Goal: Information Seeking & Learning: Find specific fact

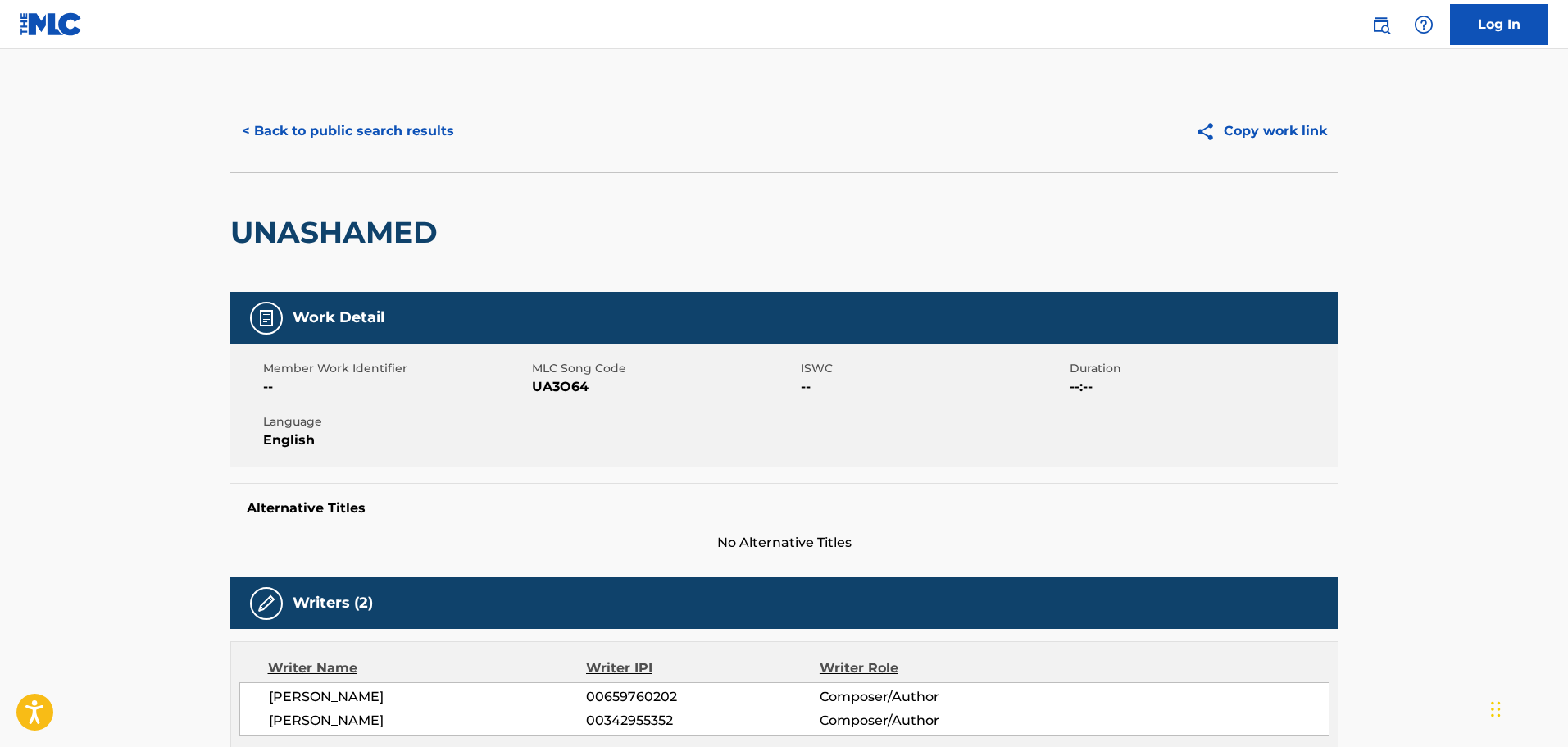
click at [288, 147] on button "< Back to public search results" at bounding box center [348, 130] width 235 height 41
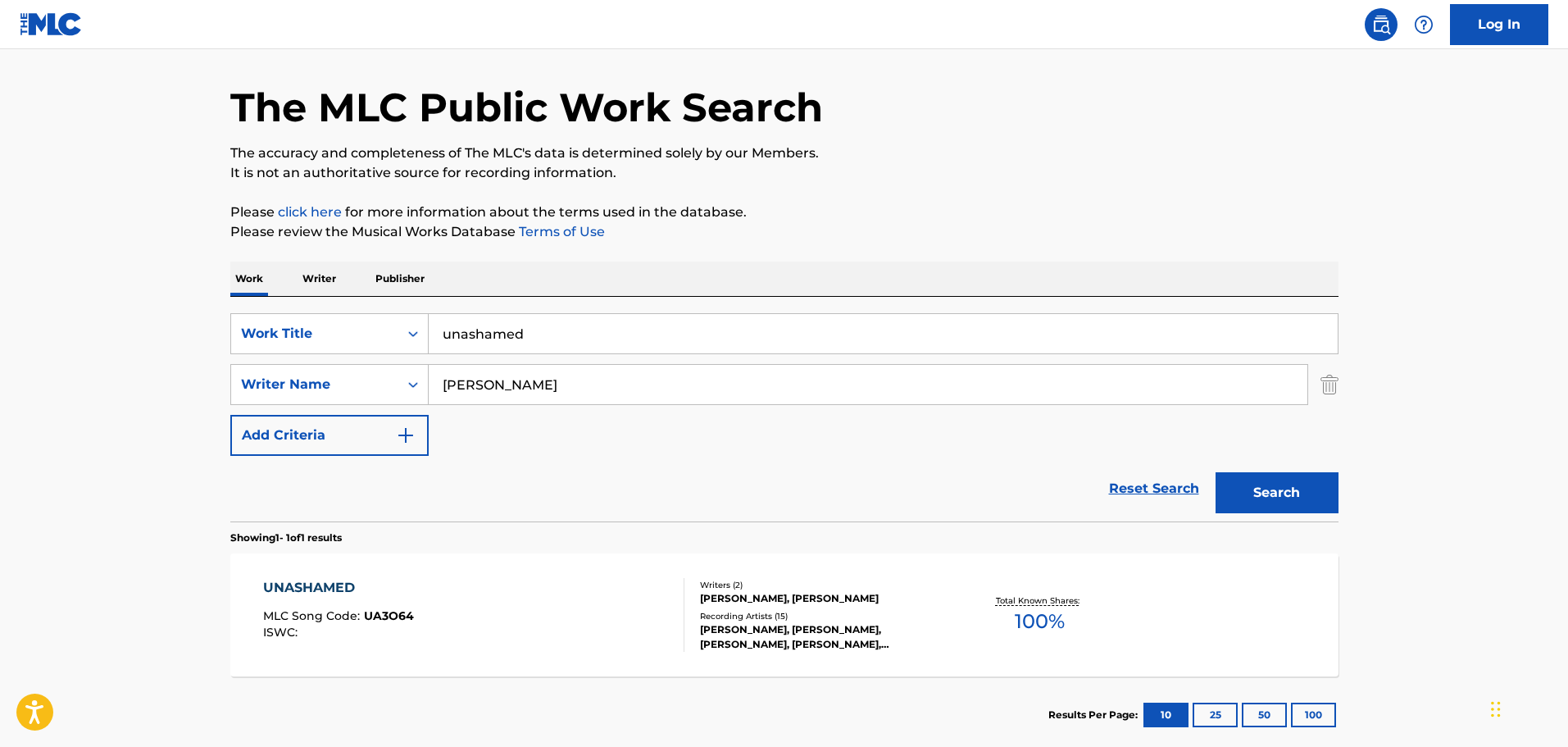
click at [636, 341] on input "unashamed" at bounding box center [883, 333] width 909 height 39
type input "you way's better"
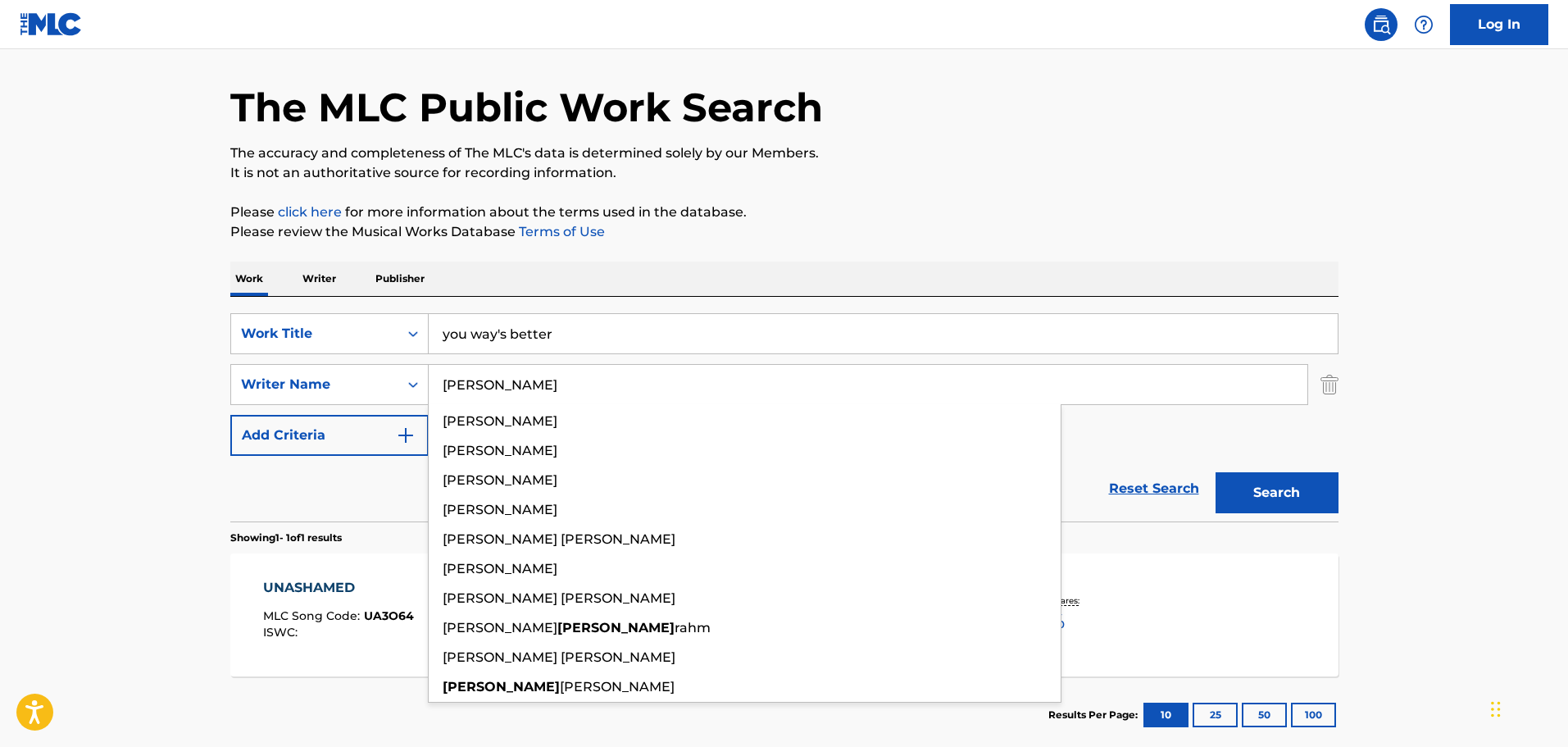
type input "[PERSON_NAME]"
click at [1216, 472] on button "Search" at bounding box center [1277, 492] width 123 height 41
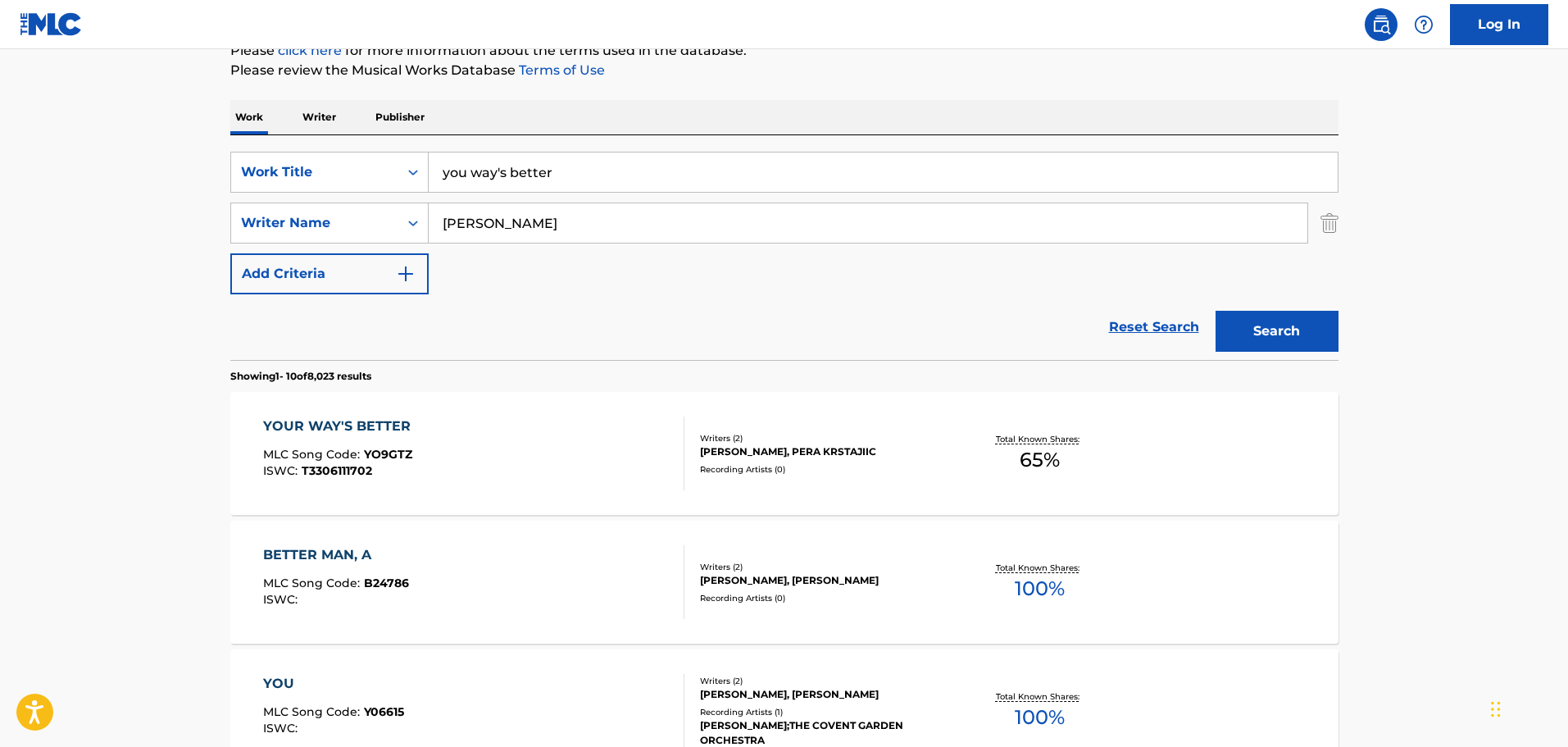
scroll to position [298, 0]
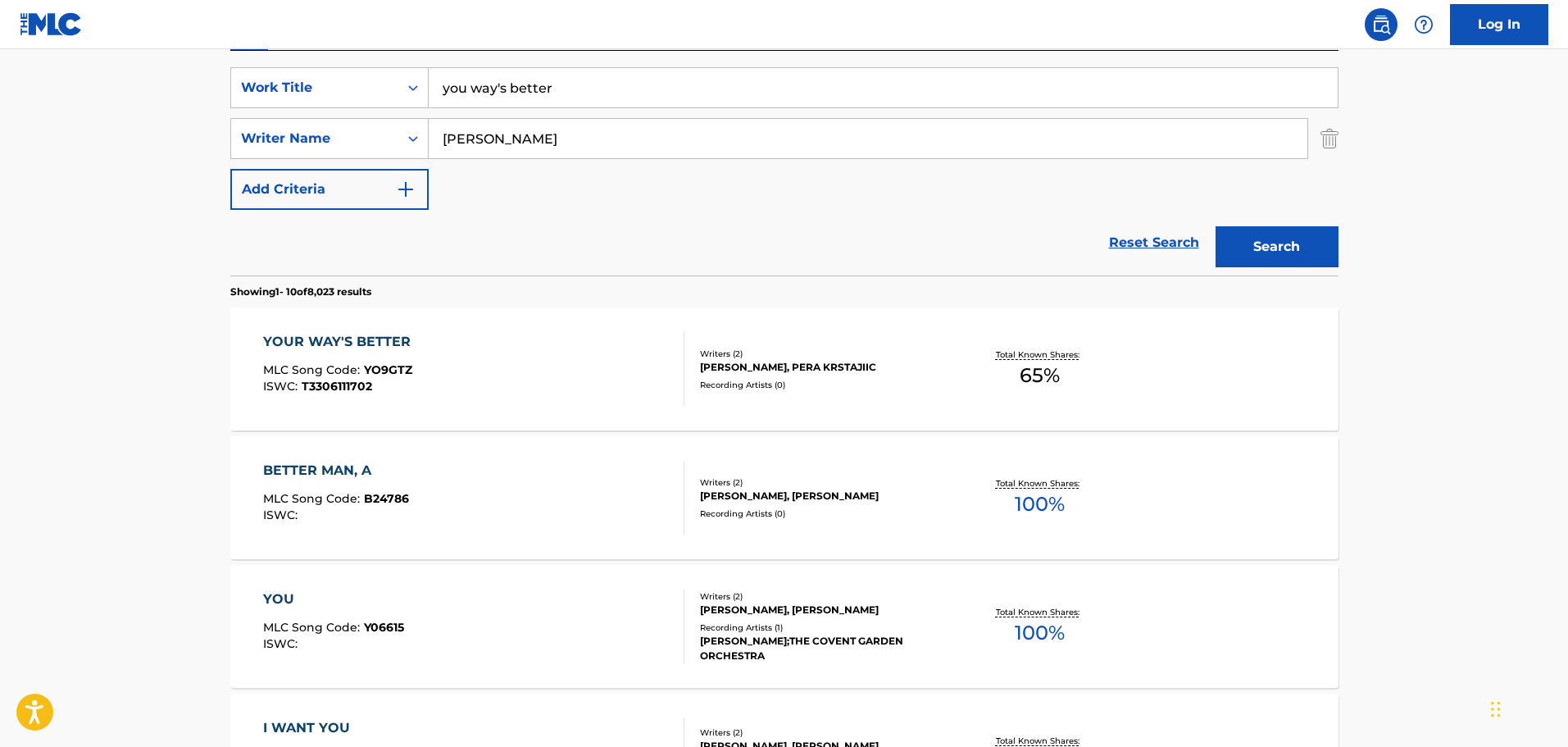
click at [637, 390] on div "YOUR WAY'S BETTER MLC Song Code : YO9GTZ ISWC : T3306111702" at bounding box center [473, 369] width 421 height 73
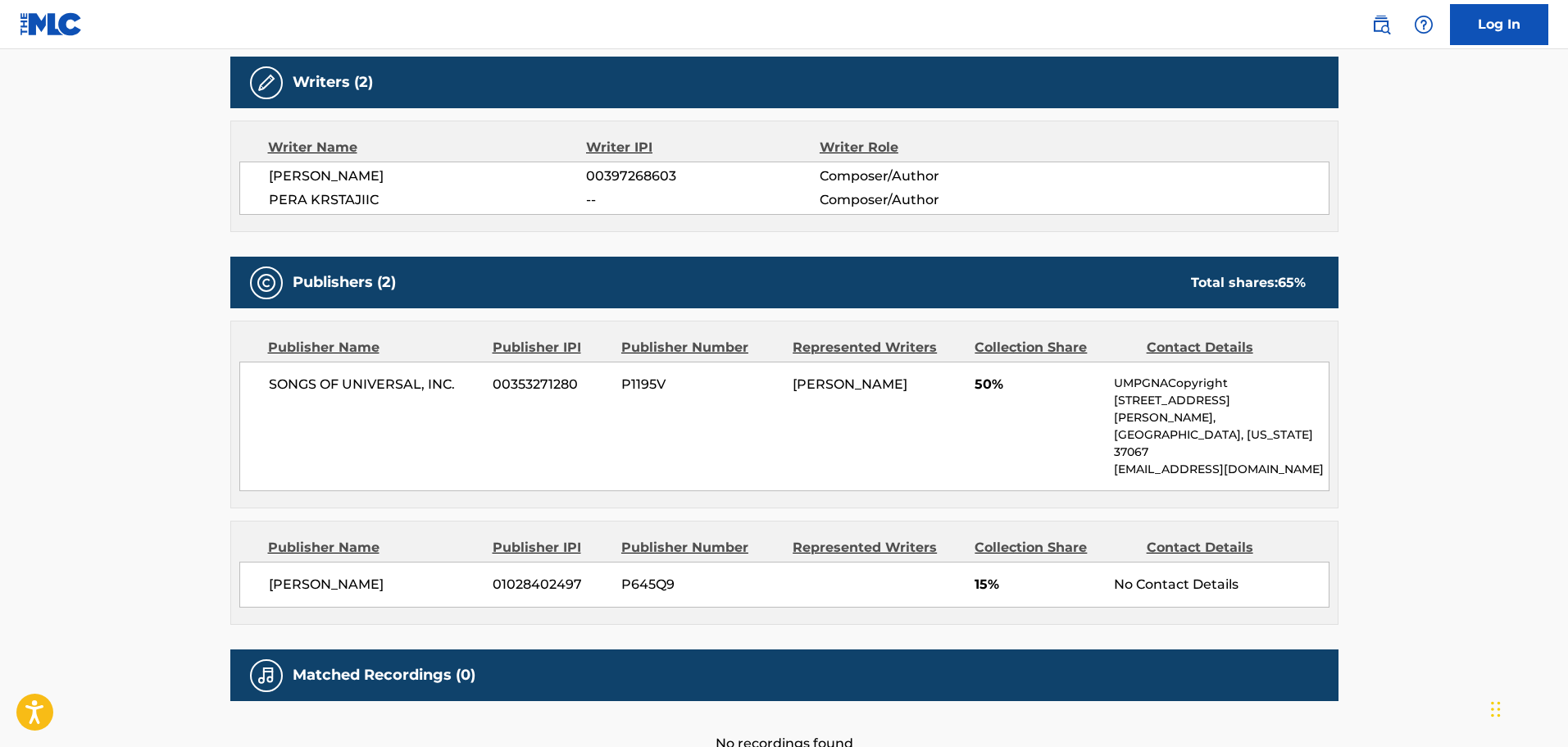
scroll to position [492, 0]
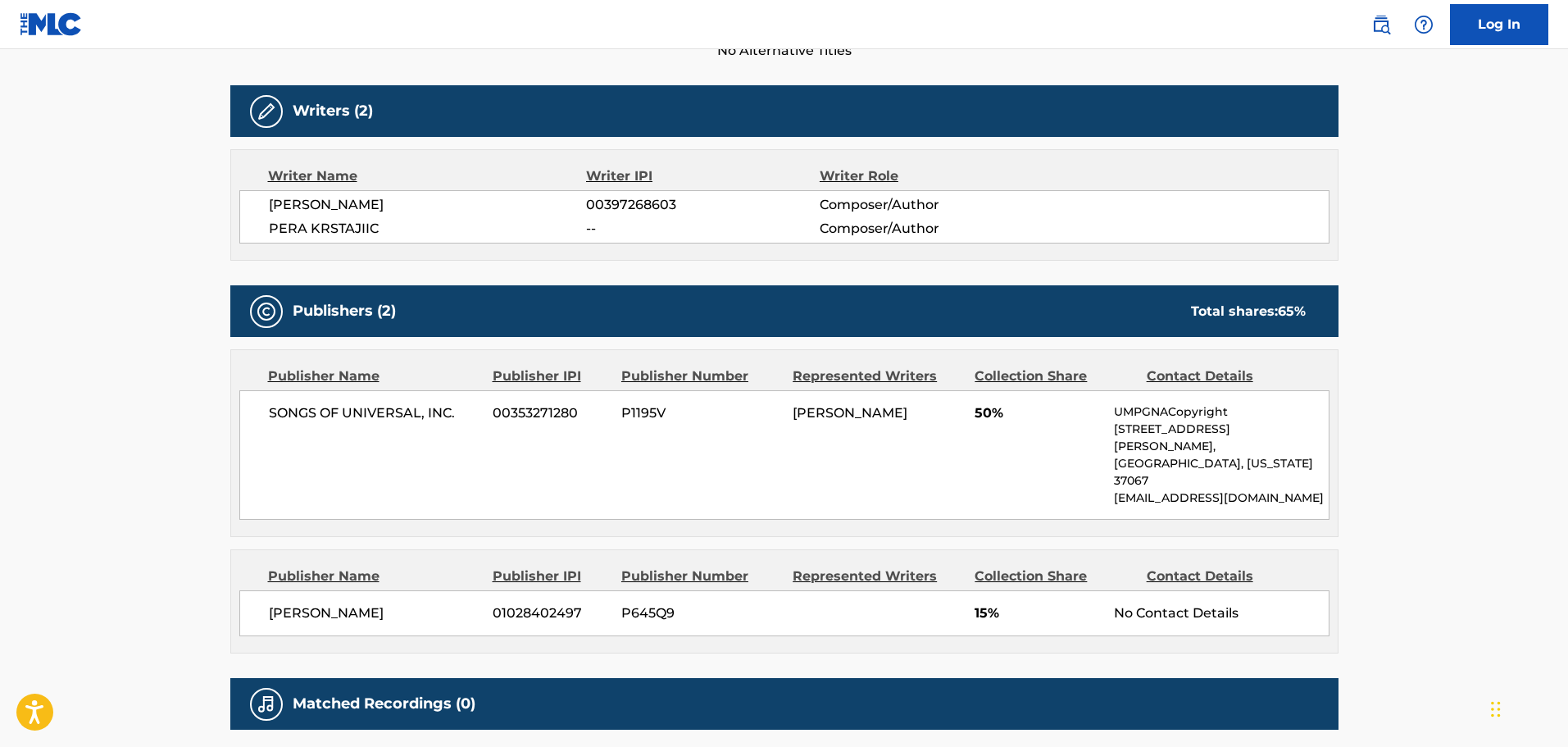
drag, startPoint x: 637, startPoint y: 390, endPoint x: 397, endPoint y: 263, distance: 271.5
click at [408, 268] on div "Work Detail Member Work Identifier -- MLC Song Code YO9GTZ ISWC T3306111702 Dur…" at bounding box center [784, 291] width 1108 height 982
click at [348, 235] on span "PERA KRSTAJIIC" at bounding box center [427, 229] width 318 height 20
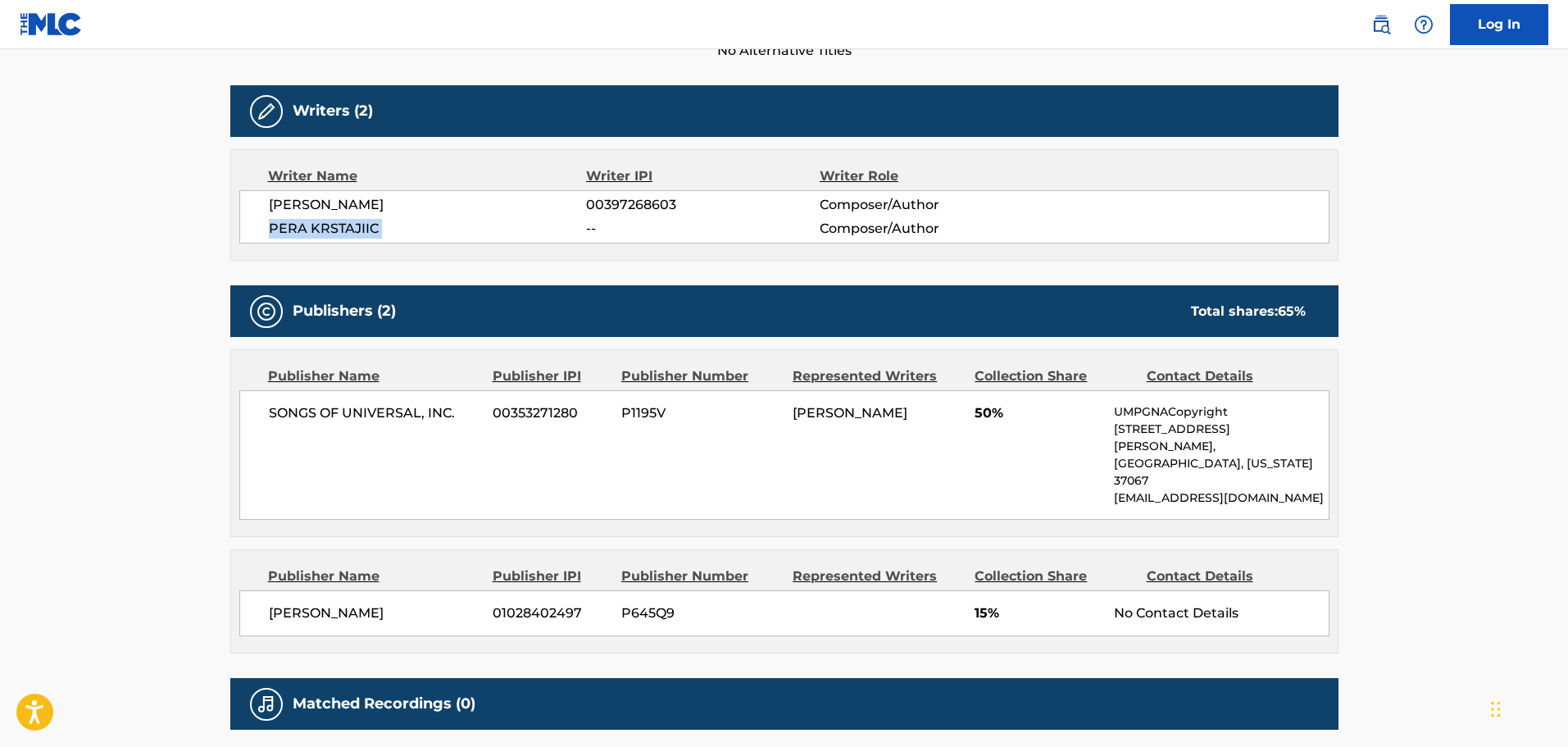
copy div "PERA KRSTAJIIC"
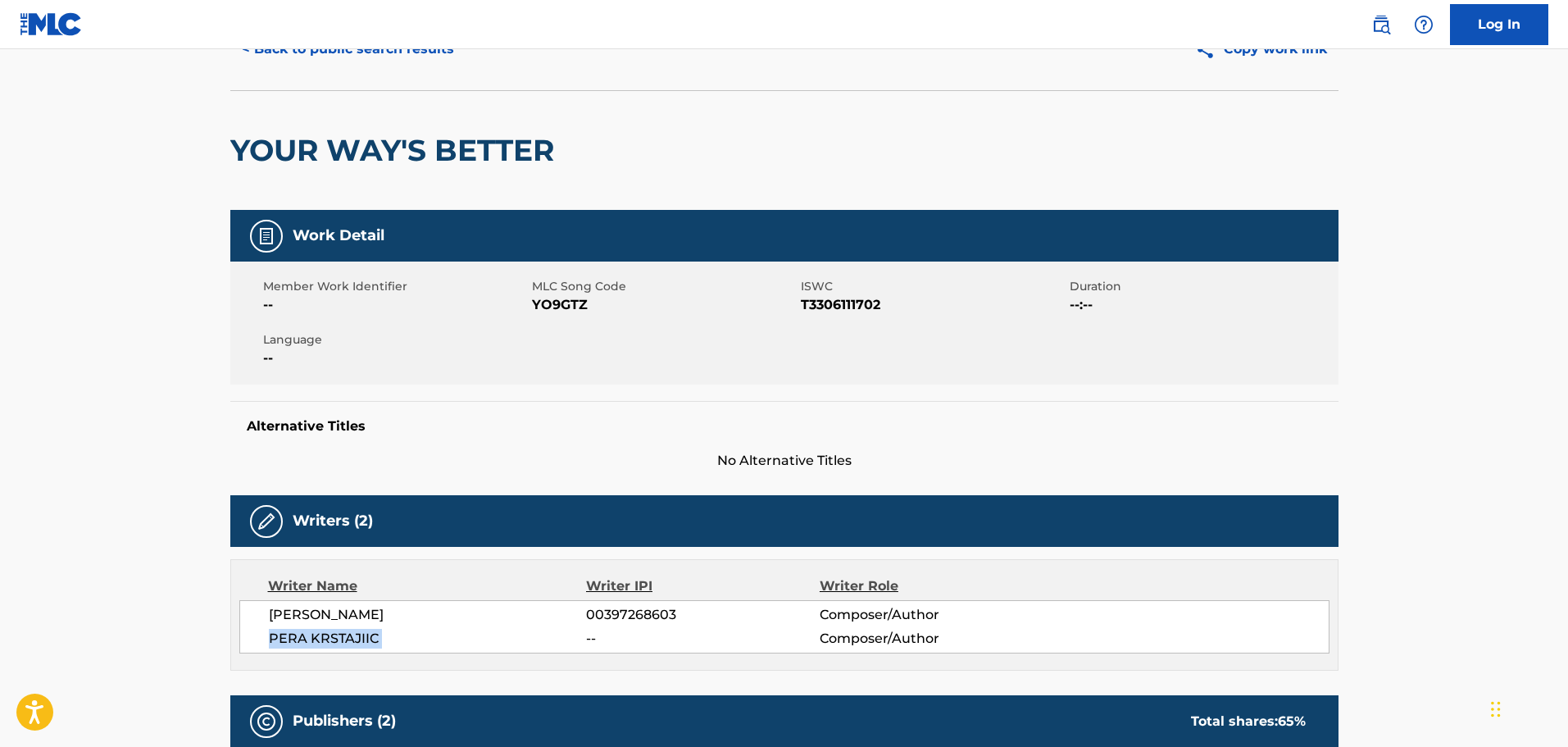
scroll to position [0, 0]
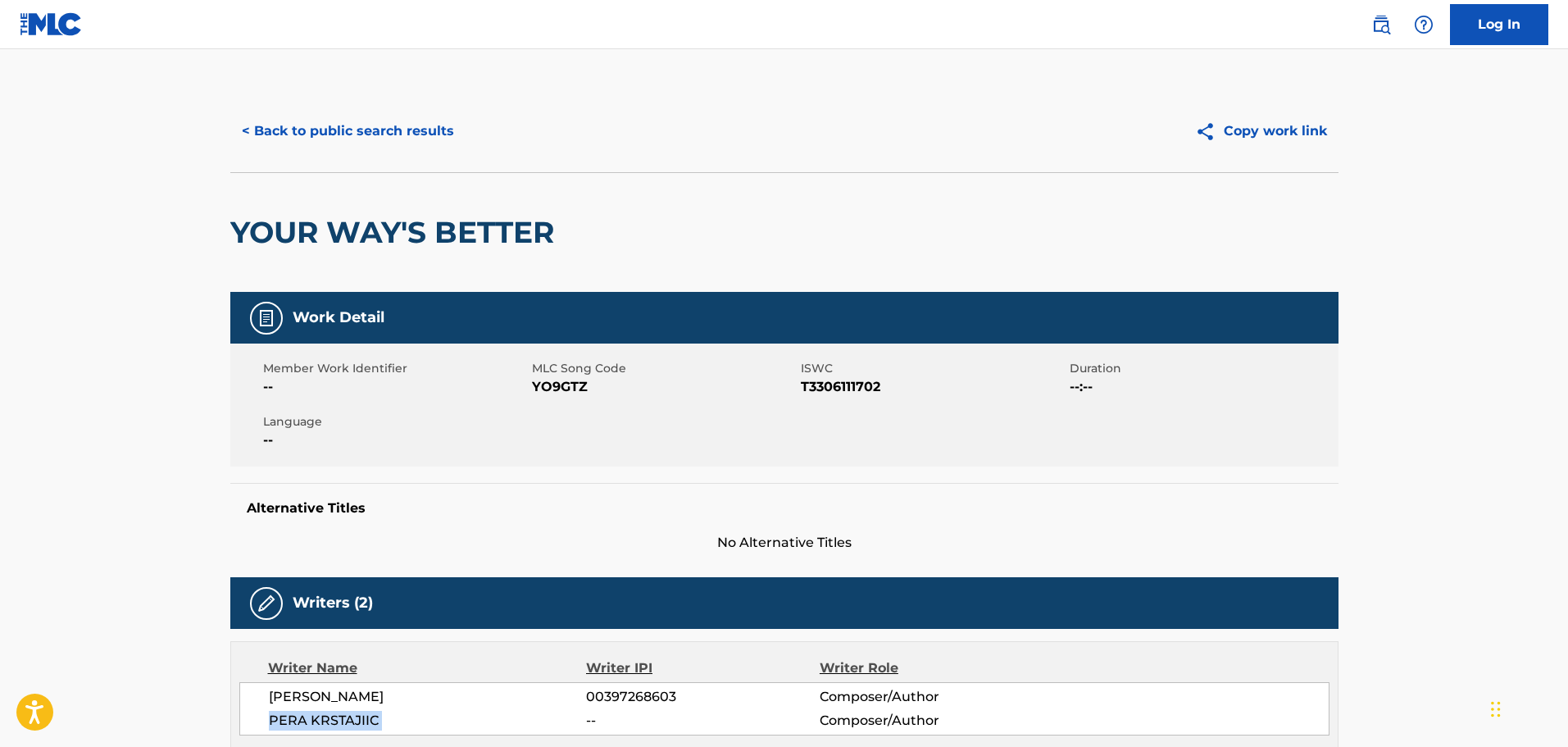
click at [352, 120] on button "< Back to public search results" at bounding box center [348, 130] width 235 height 41
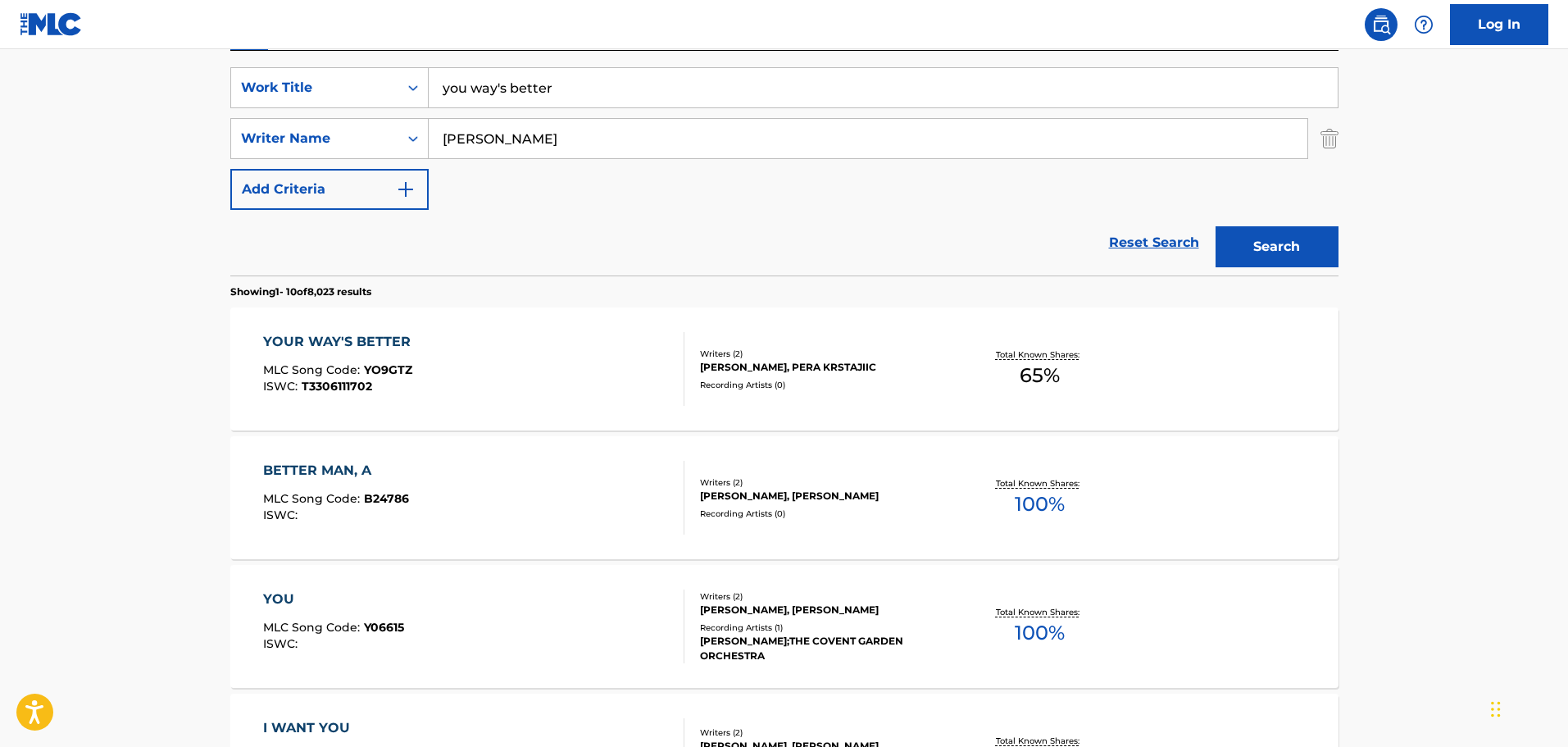
click at [591, 87] on input "you way's better" at bounding box center [883, 87] width 909 height 39
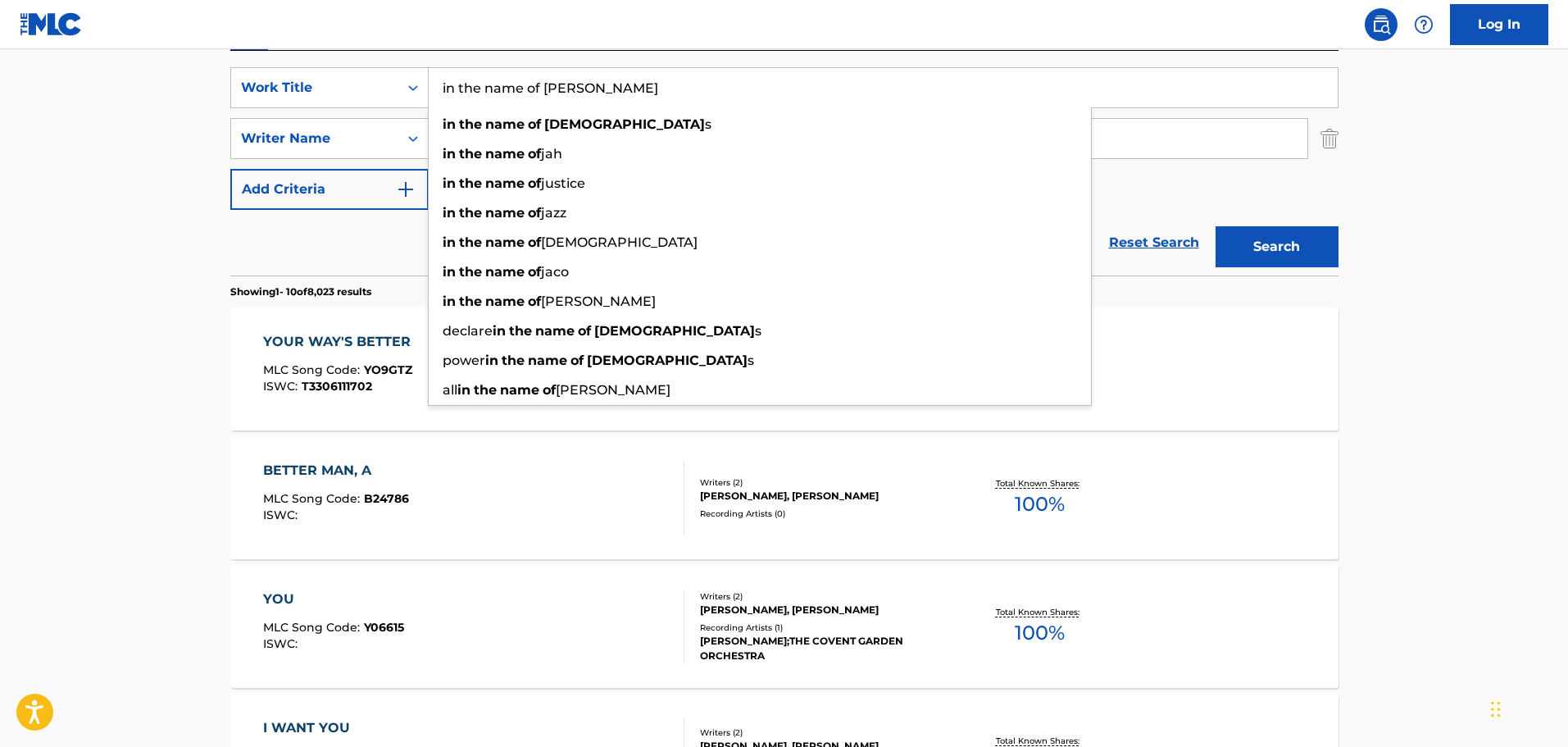
type input "in the name of [PERSON_NAME]"
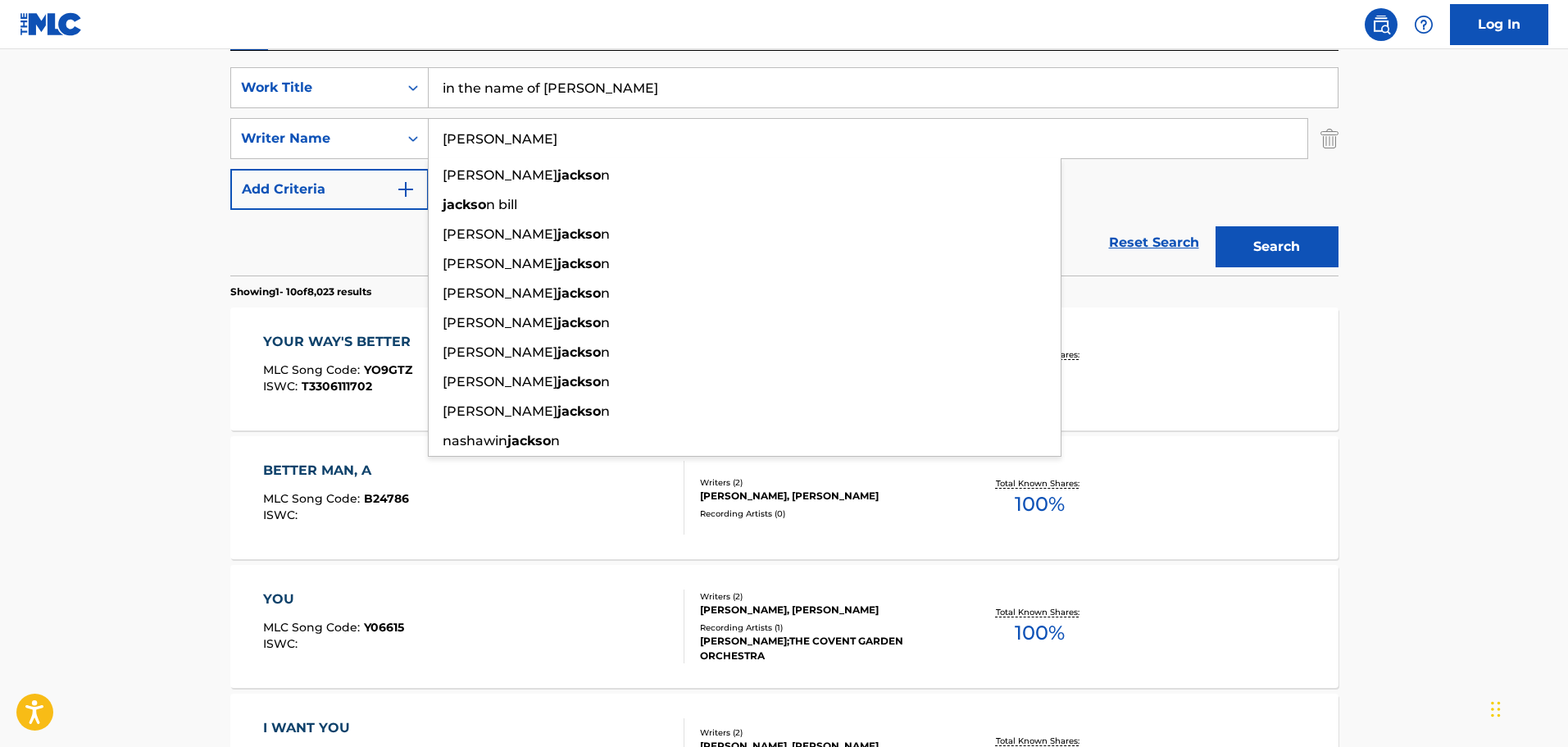
type input "[PERSON_NAME]"
click at [1216, 226] on button "Search" at bounding box center [1277, 246] width 123 height 41
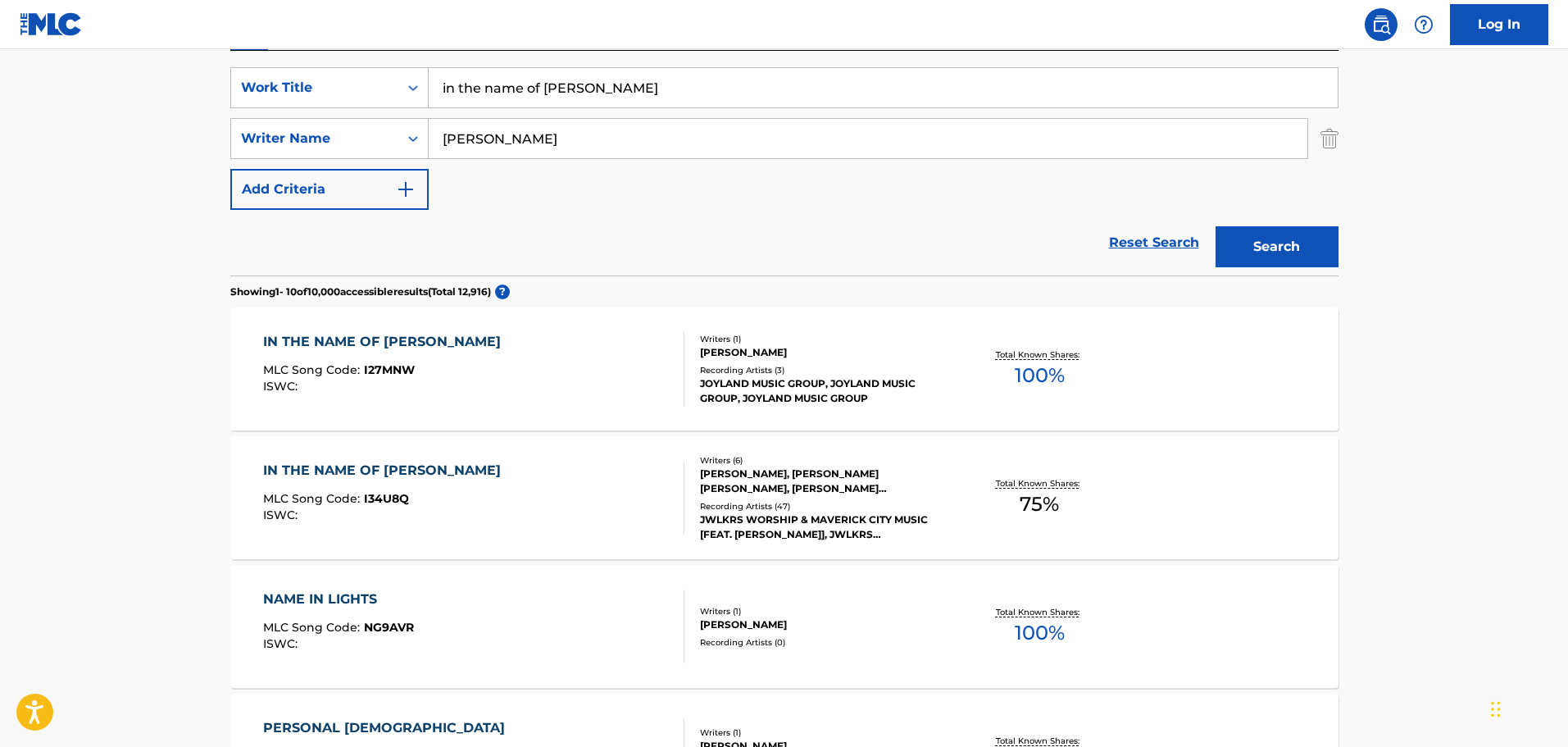
click at [562, 486] on div "IN THE NAME OF [DEMOGRAPHIC_DATA] MLC Song Code : I34U8Q ISWC :" at bounding box center [473, 497] width 421 height 73
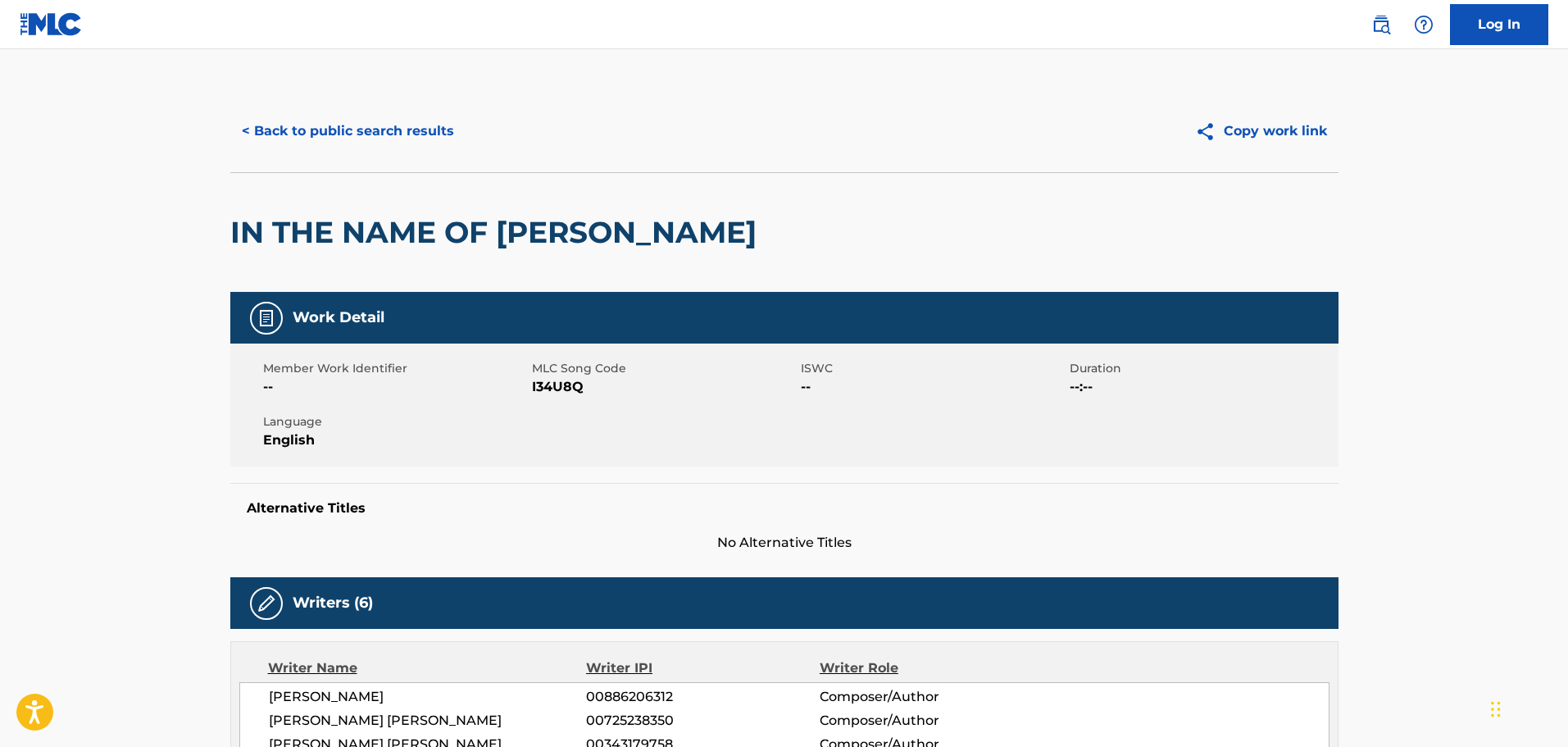
click at [421, 133] on button "< Back to public search results" at bounding box center [348, 130] width 235 height 41
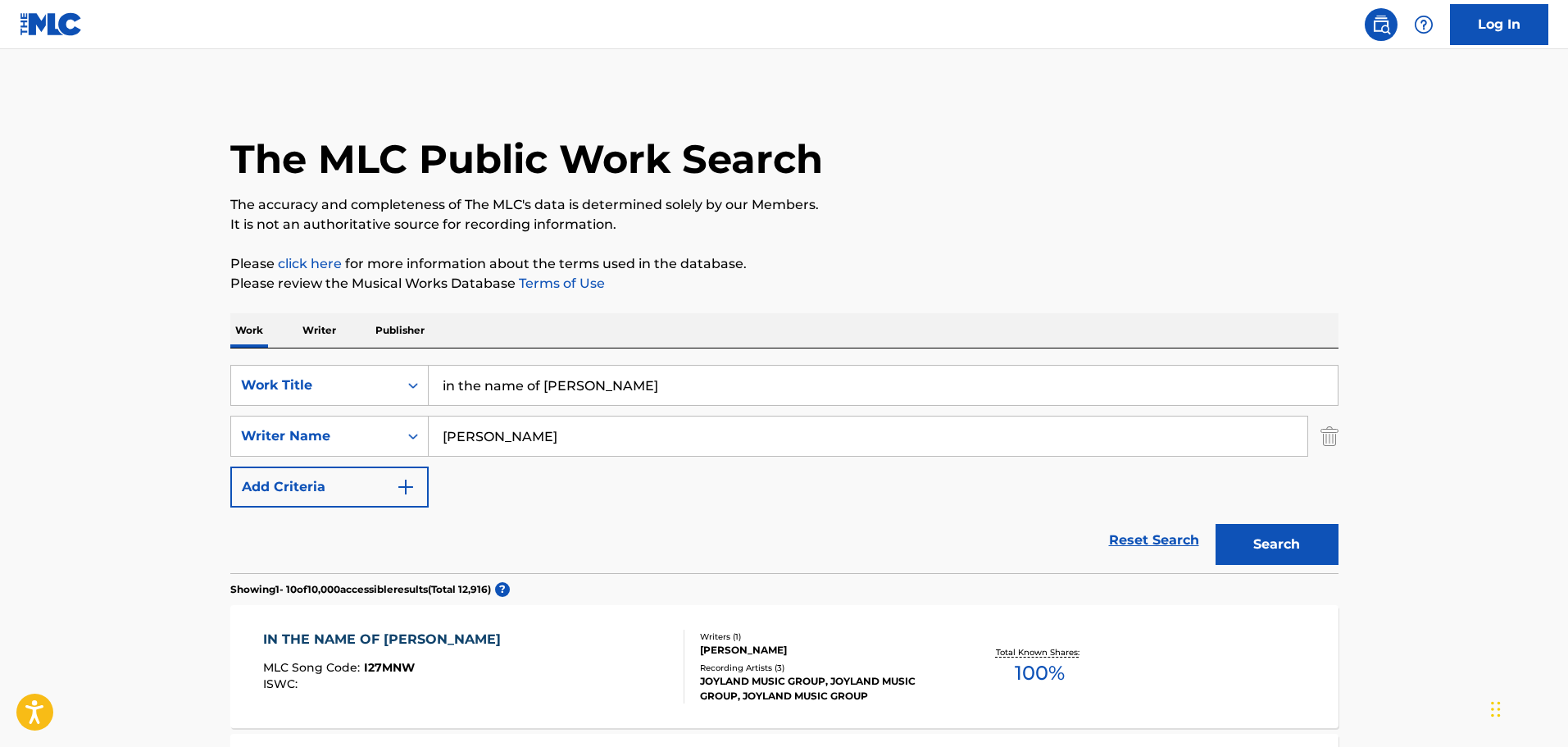
scroll to position [298, 0]
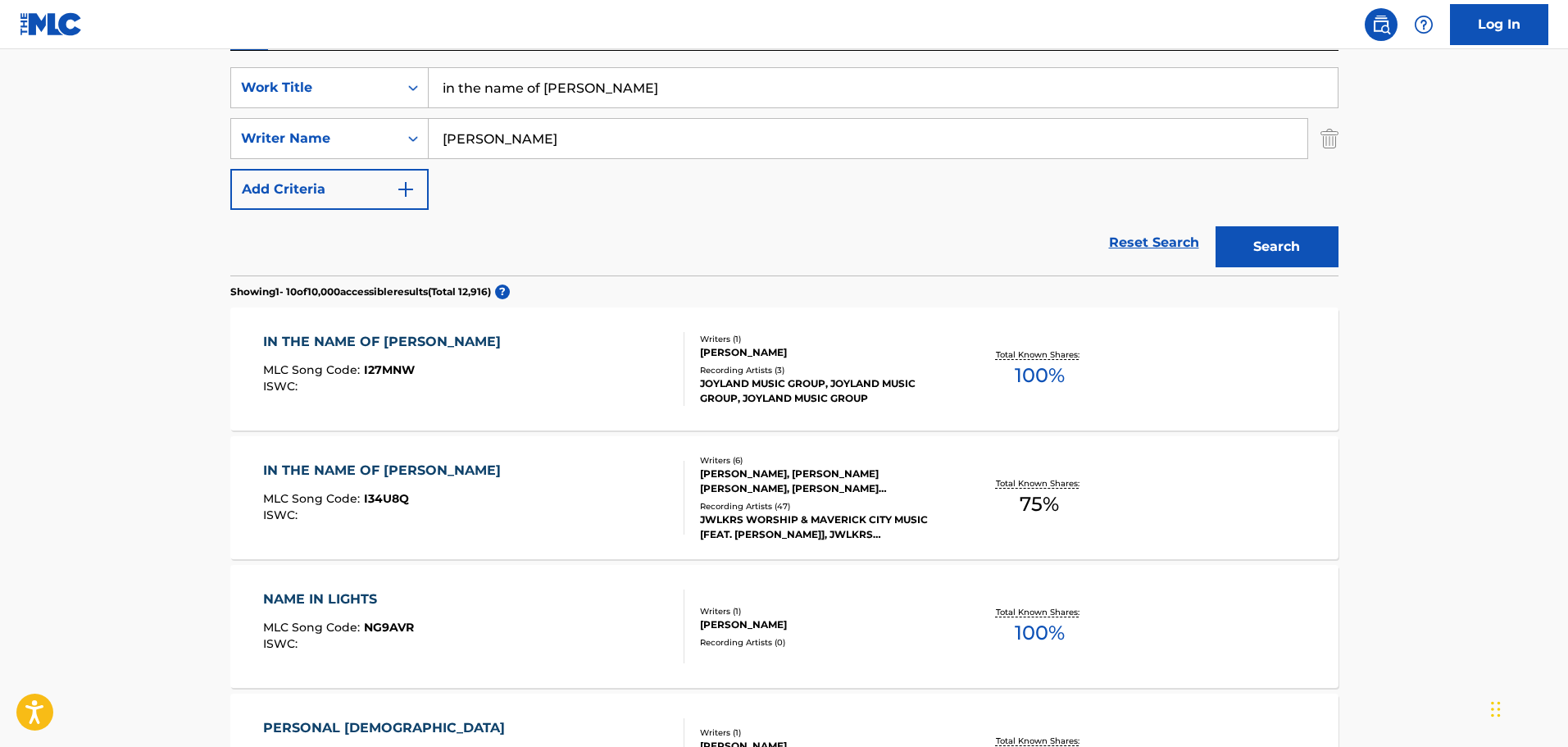
click at [657, 102] on input "in the name of [PERSON_NAME]" at bounding box center [883, 87] width 909 height 39
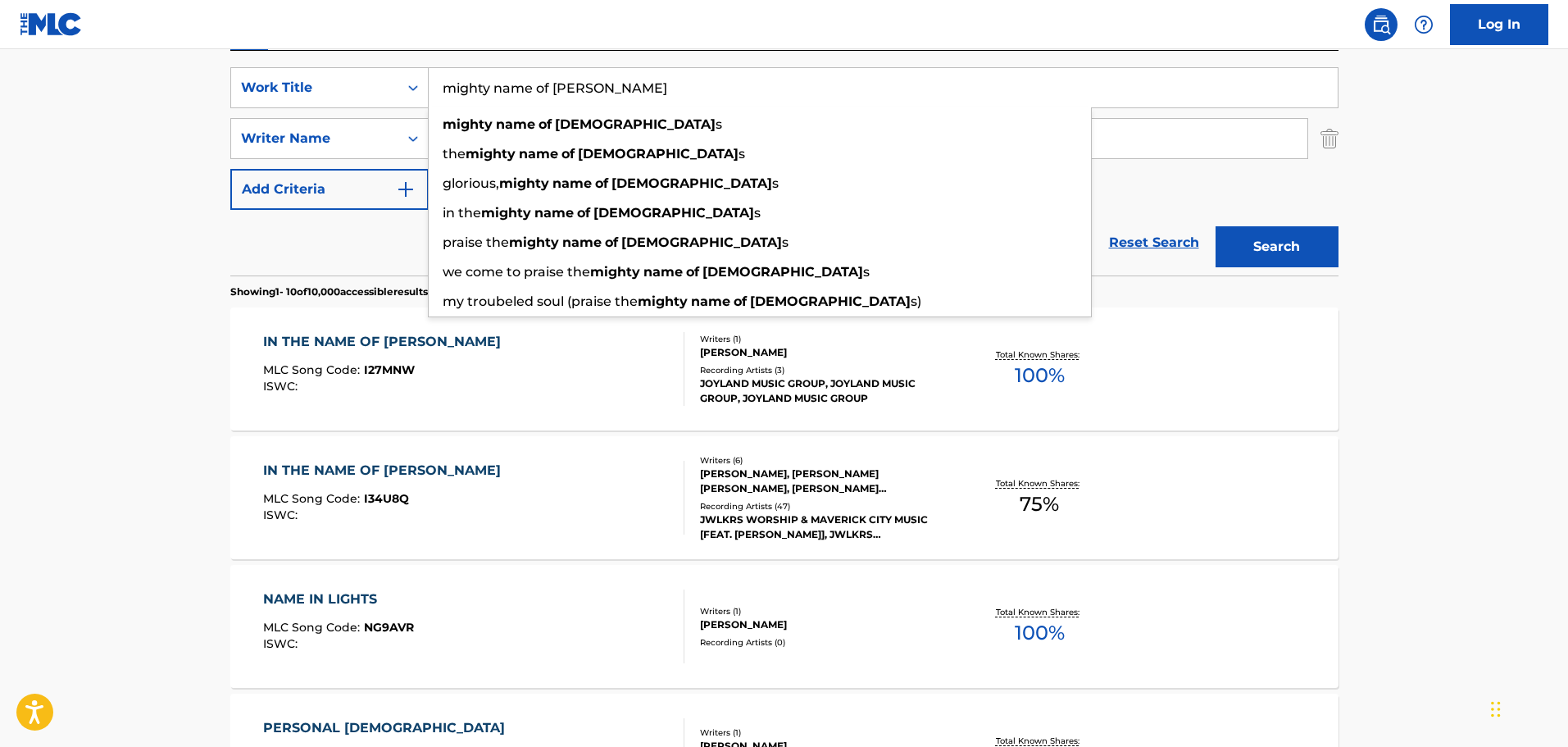
type input "mighty name of [PERSON_NAME]"
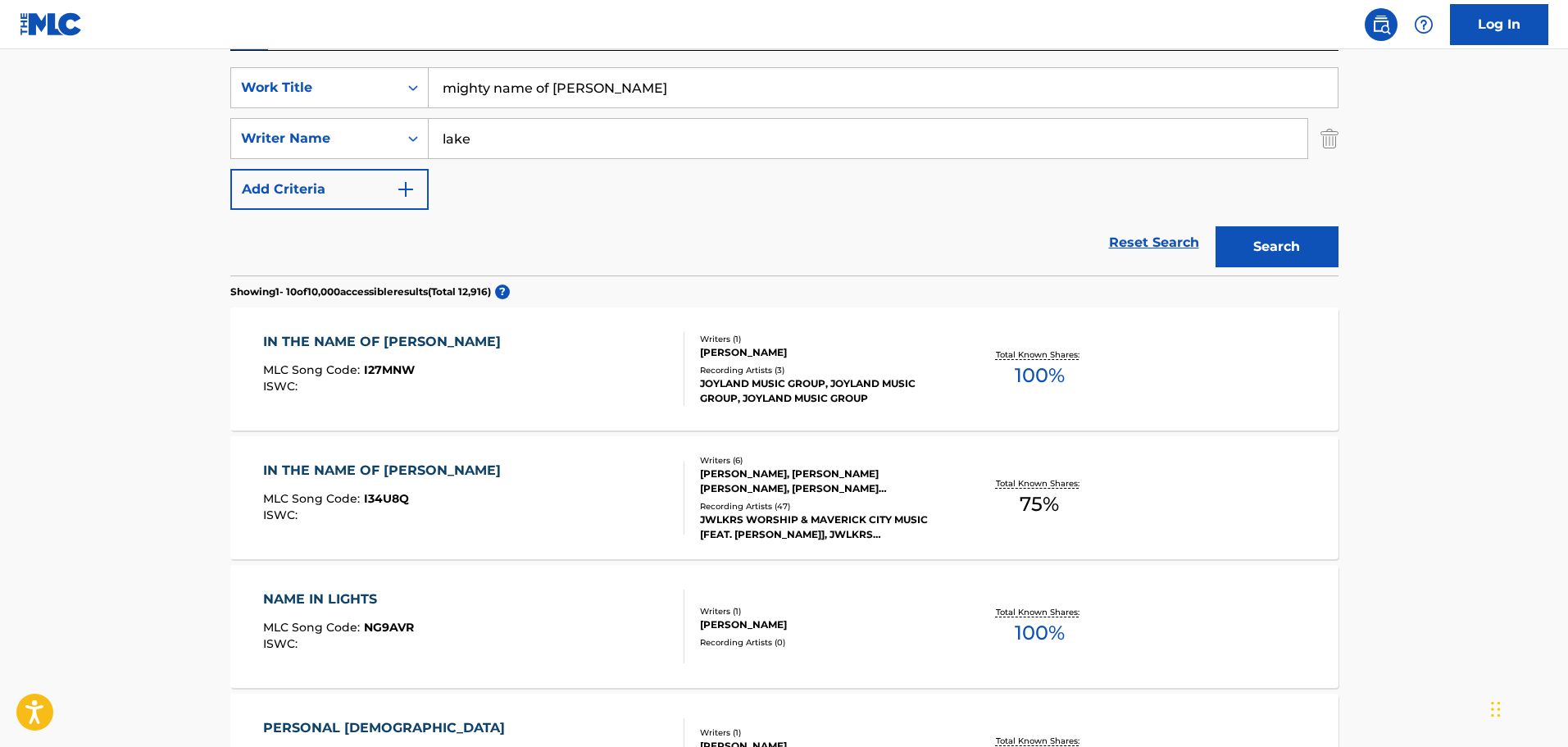
click at [1216, 226] on button "Search" at bounding box center [1277, 246] width 123 height 41
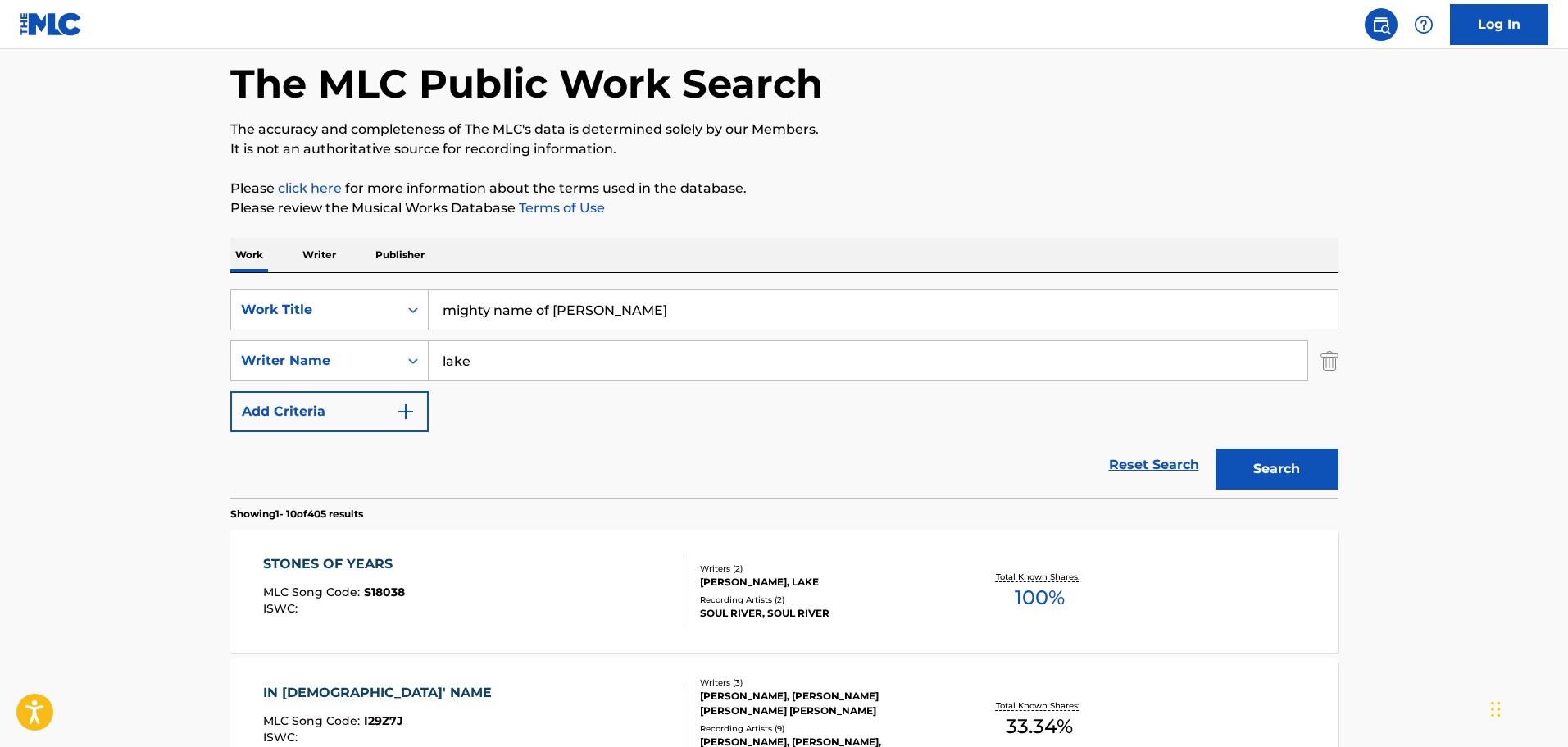
scroll to position [0, 0]
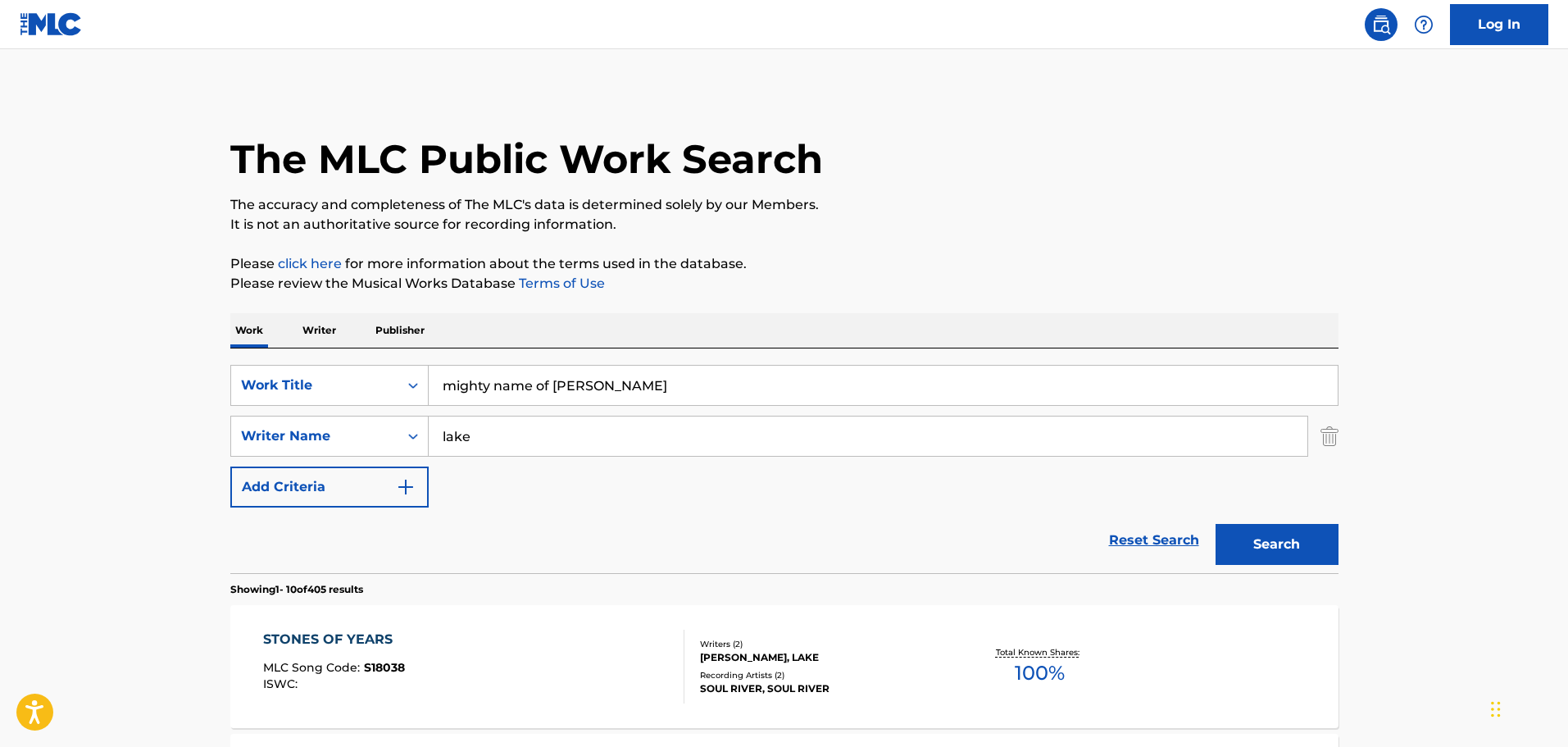
click at [703, 429] on input "lake" at bounding box center [867, 436] width 878 height 39
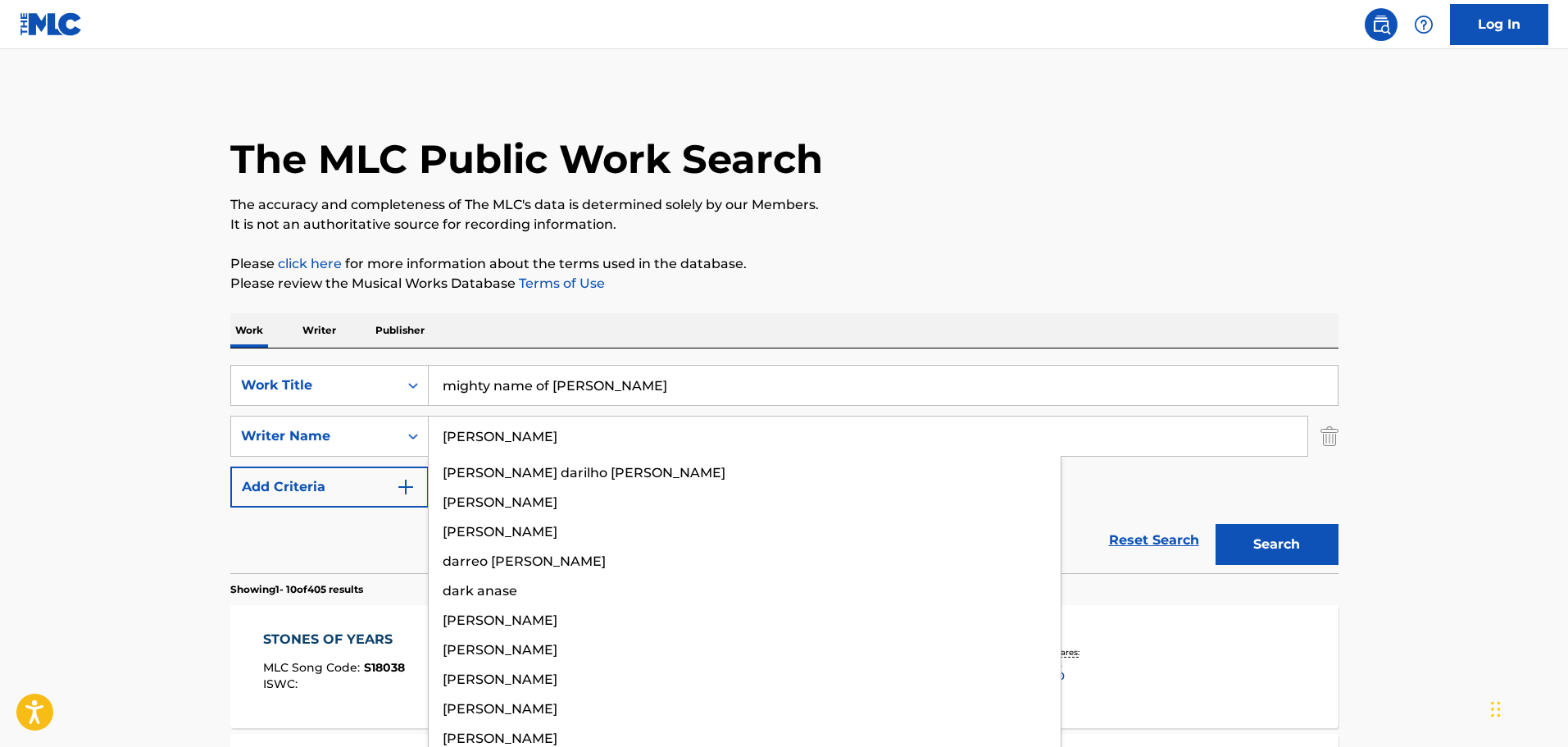
type input "[PERSON_NAME]"
click at [1216, 523] on button "Search" at bounding box center [1277, 543] width 123 height 41
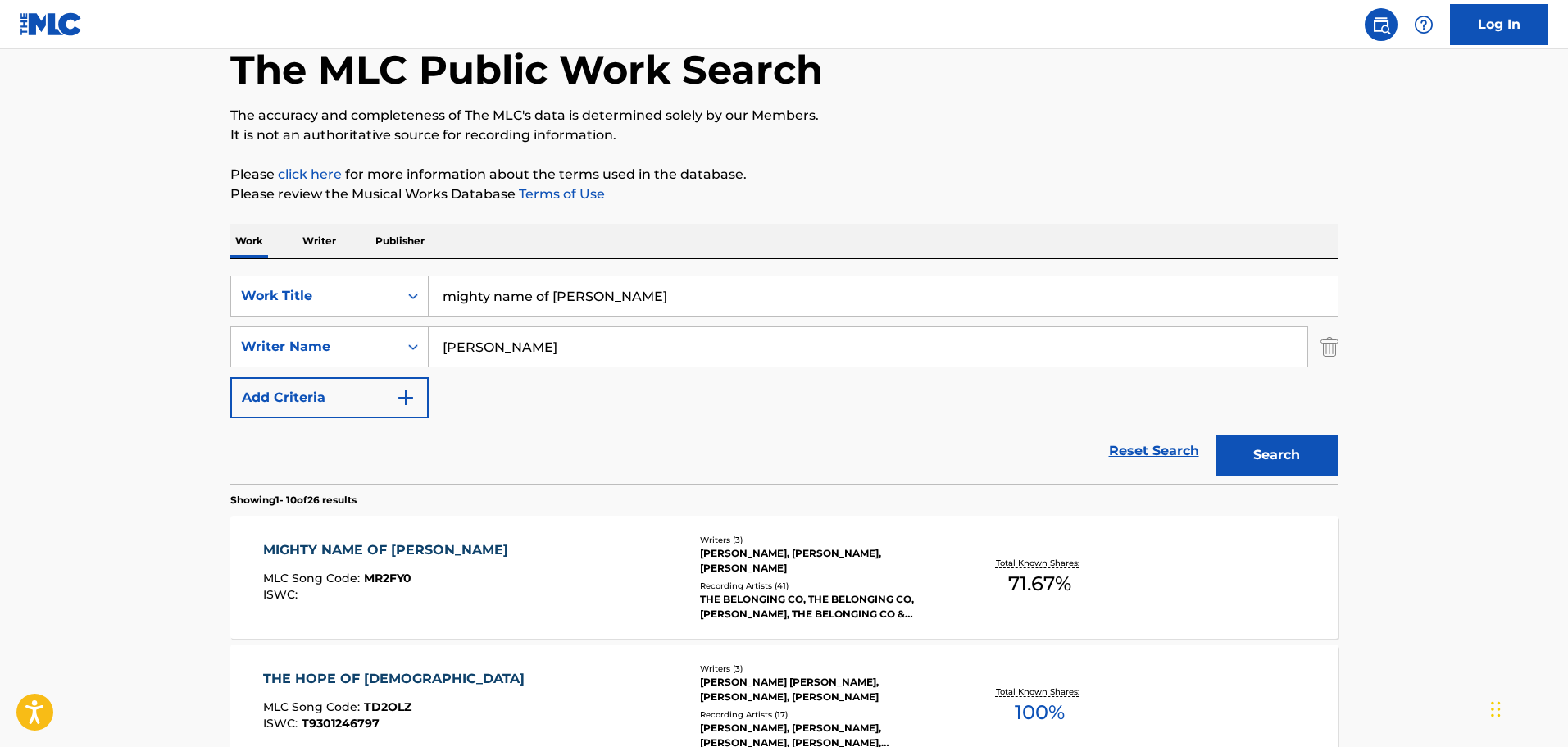
scroll to position [246, 0]
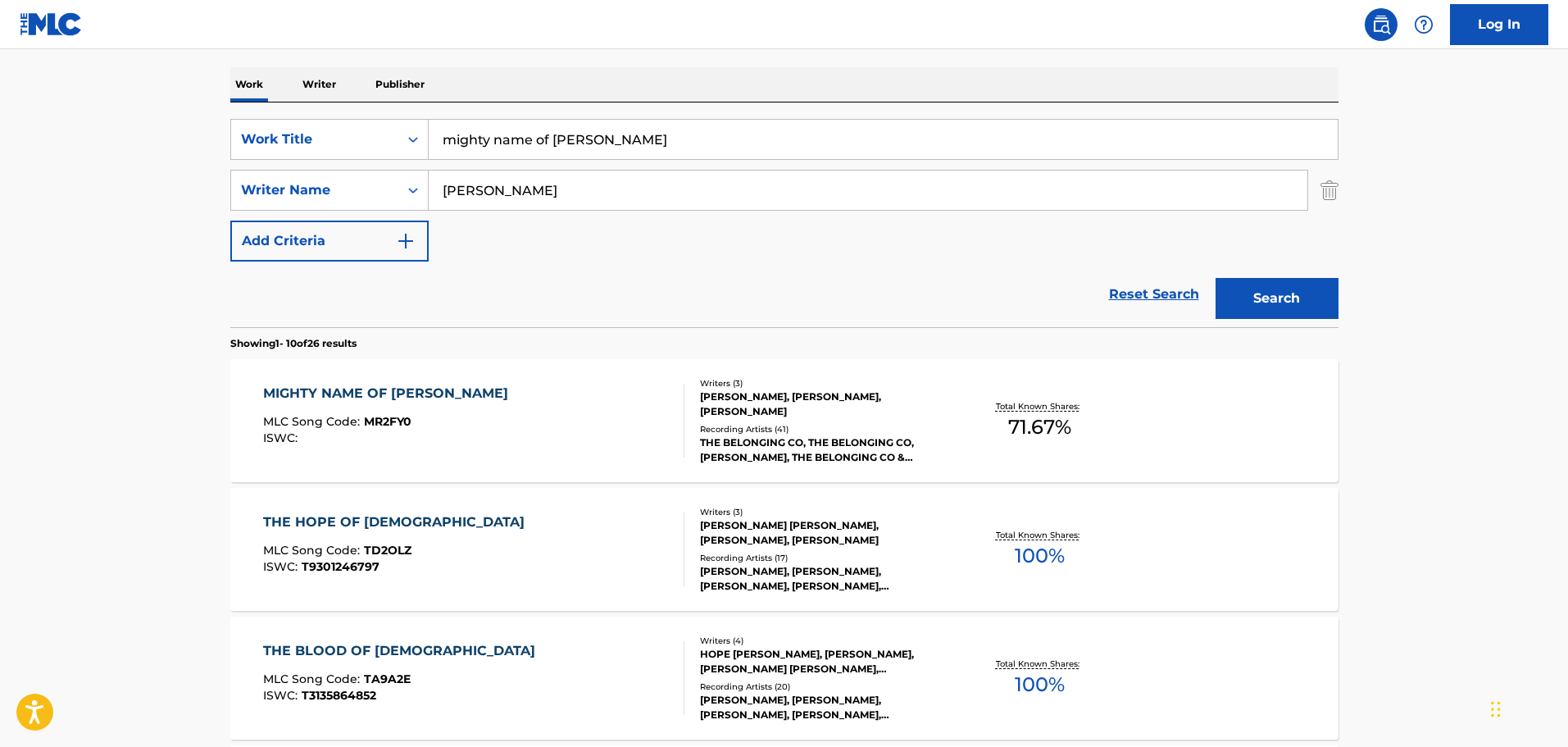
click at [717, 423] on div "Recording Artists ( 41 )" at bounding box center [823, 429] width 247 height 13
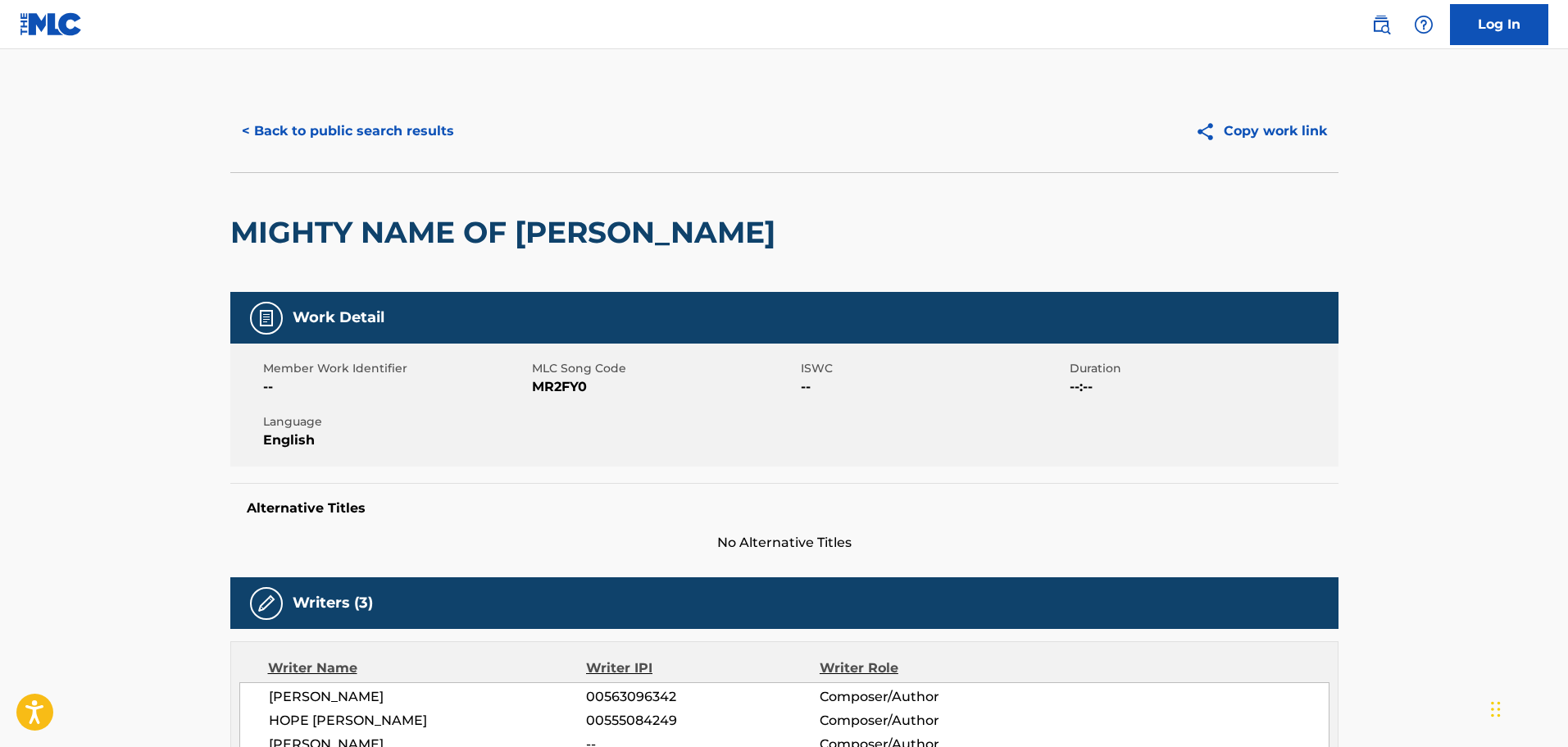
click at [461, 126] on button "< Back to public search results" at bounding box center [348, 130] width 235 height 41
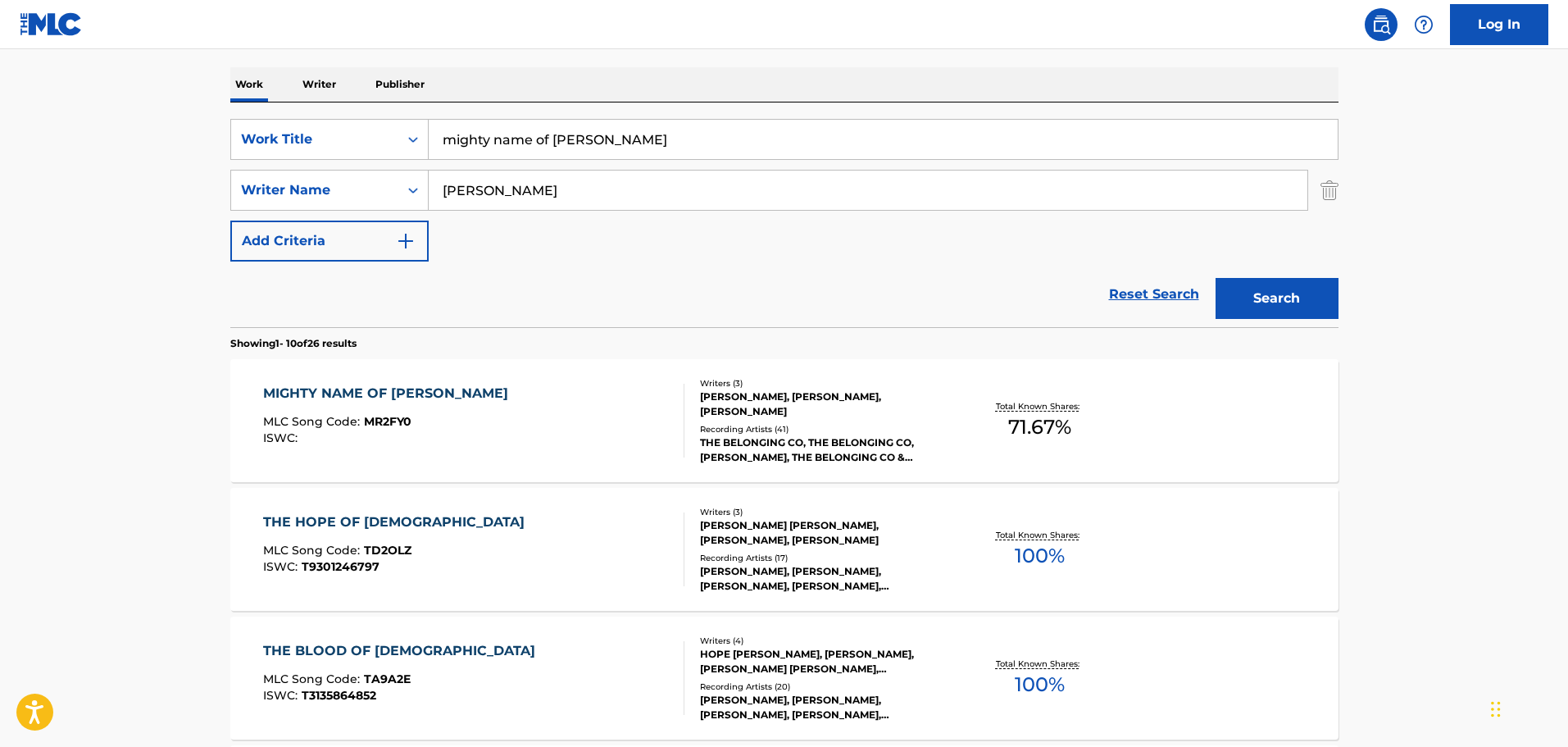
click at [610, 134] on input "mighty name of [PERSON_NAME]" at bounding box center [883, 139] width 909 height 39
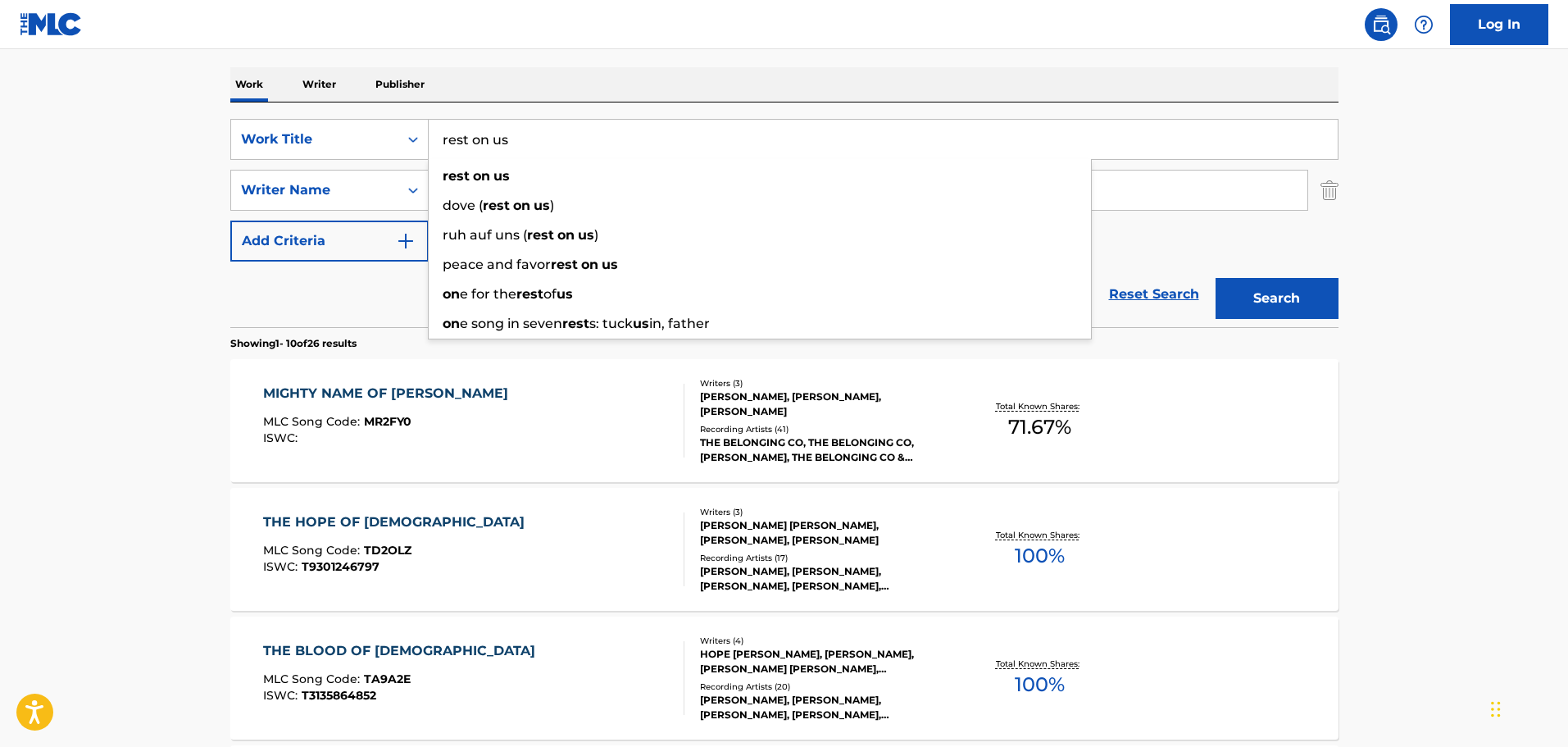
type input "rest on us"
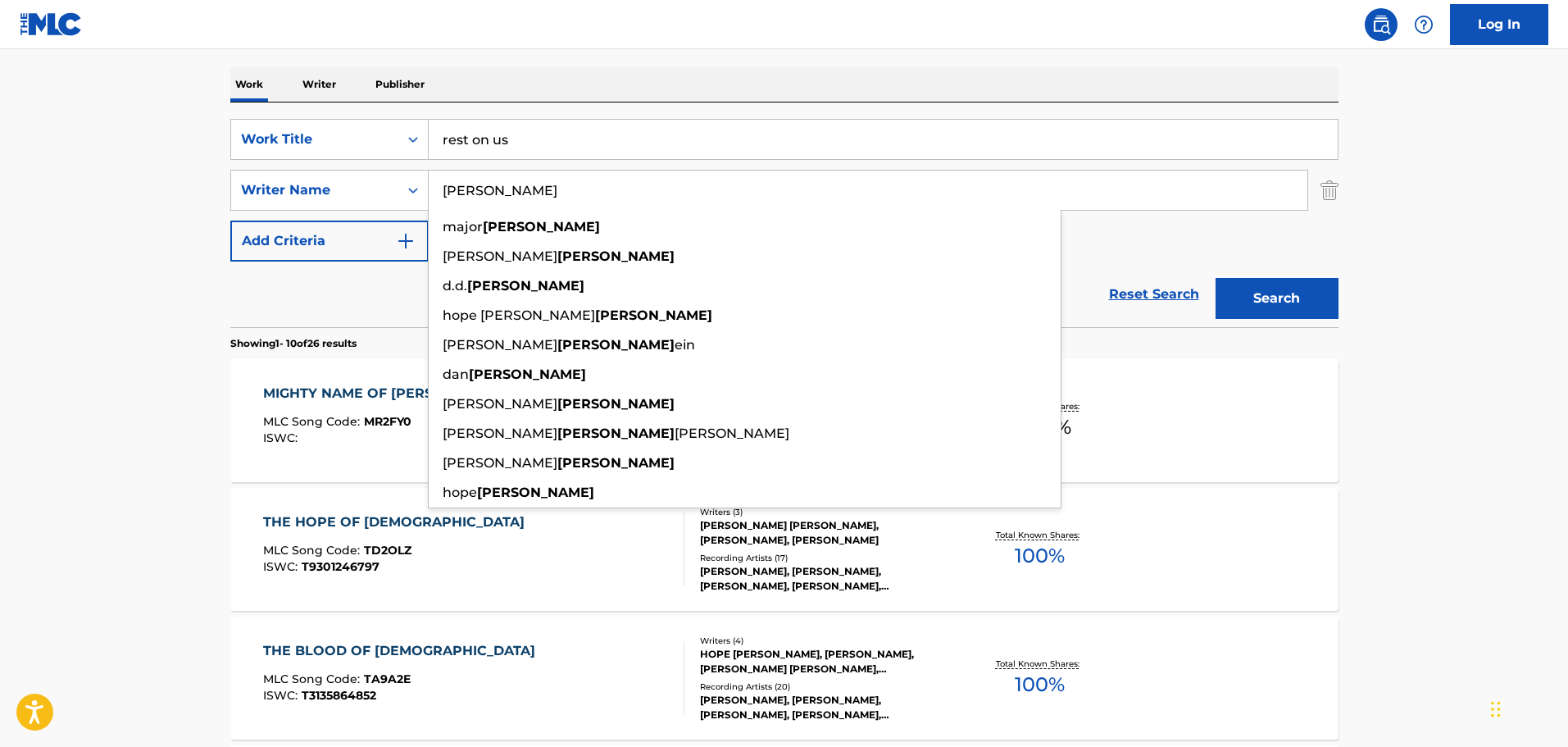
click at [1216, 278] on button "Search" at bounding box center [1277, 298] width 123 height 41
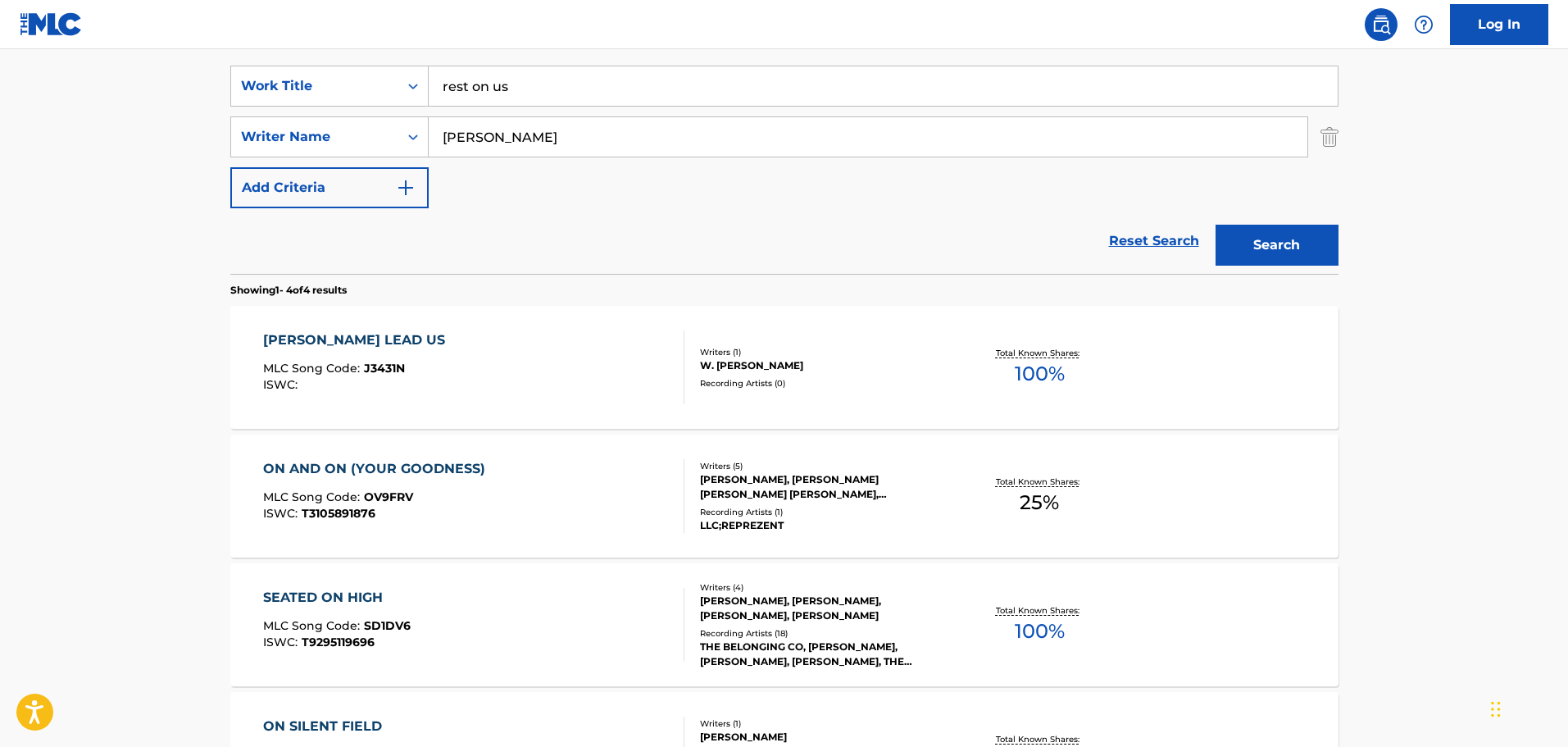
scroll to position [285, 0]
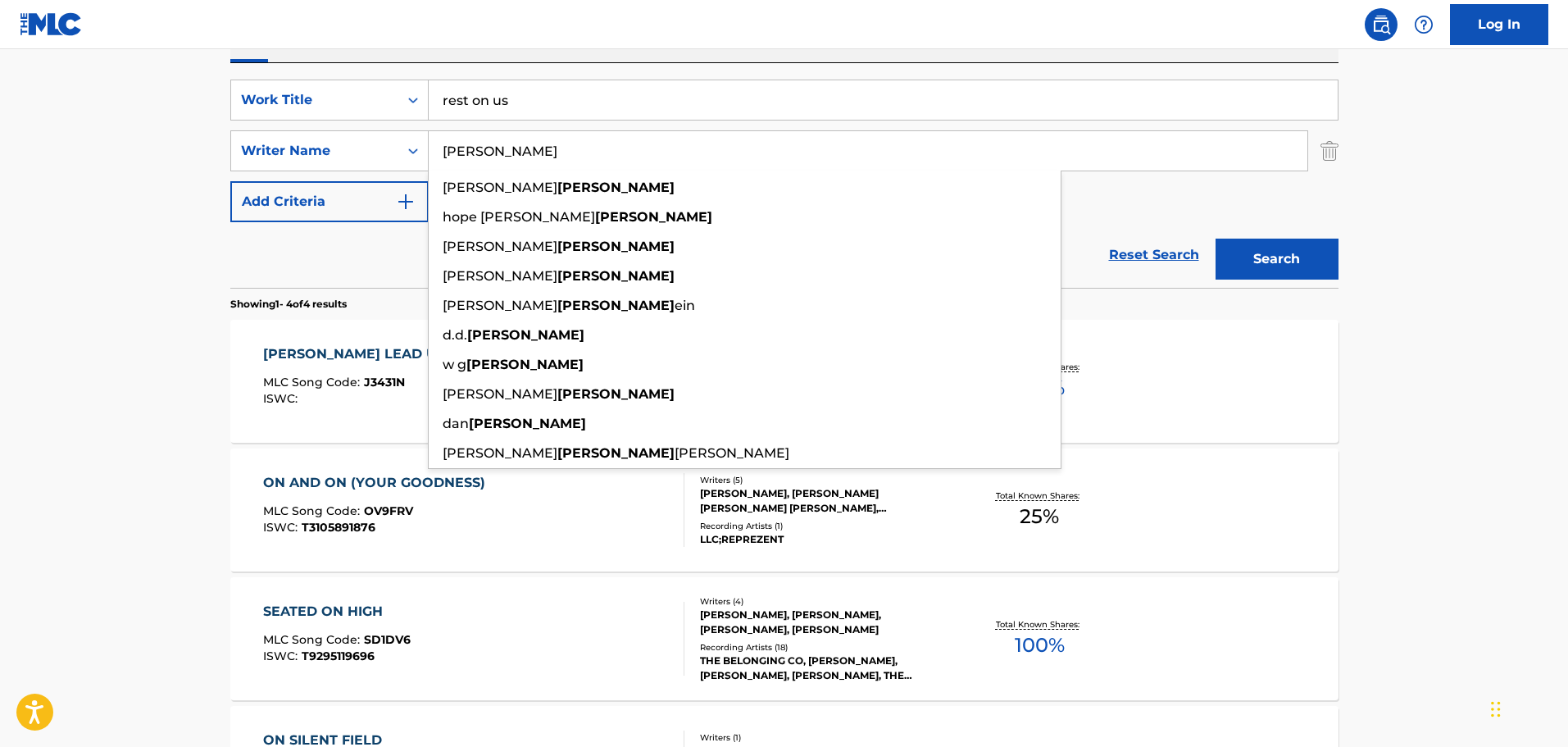
click at [389, 256] on div "Reset Search Search" at bounding box center [784, 254] width 1108 height 65
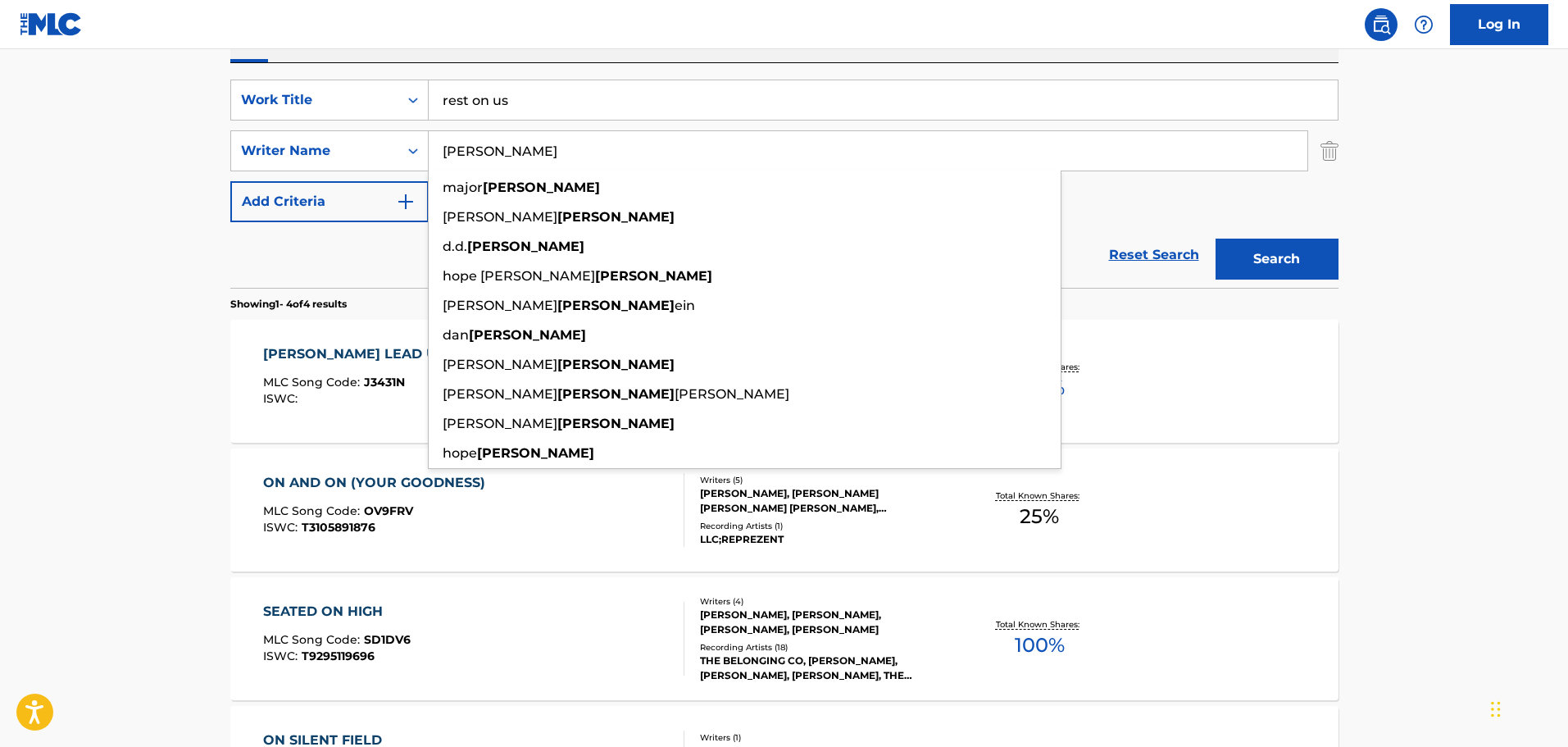
click at [505, 163] on input "[PERSON_NAME]" at bounding box center [867, 150] width 878 height 39
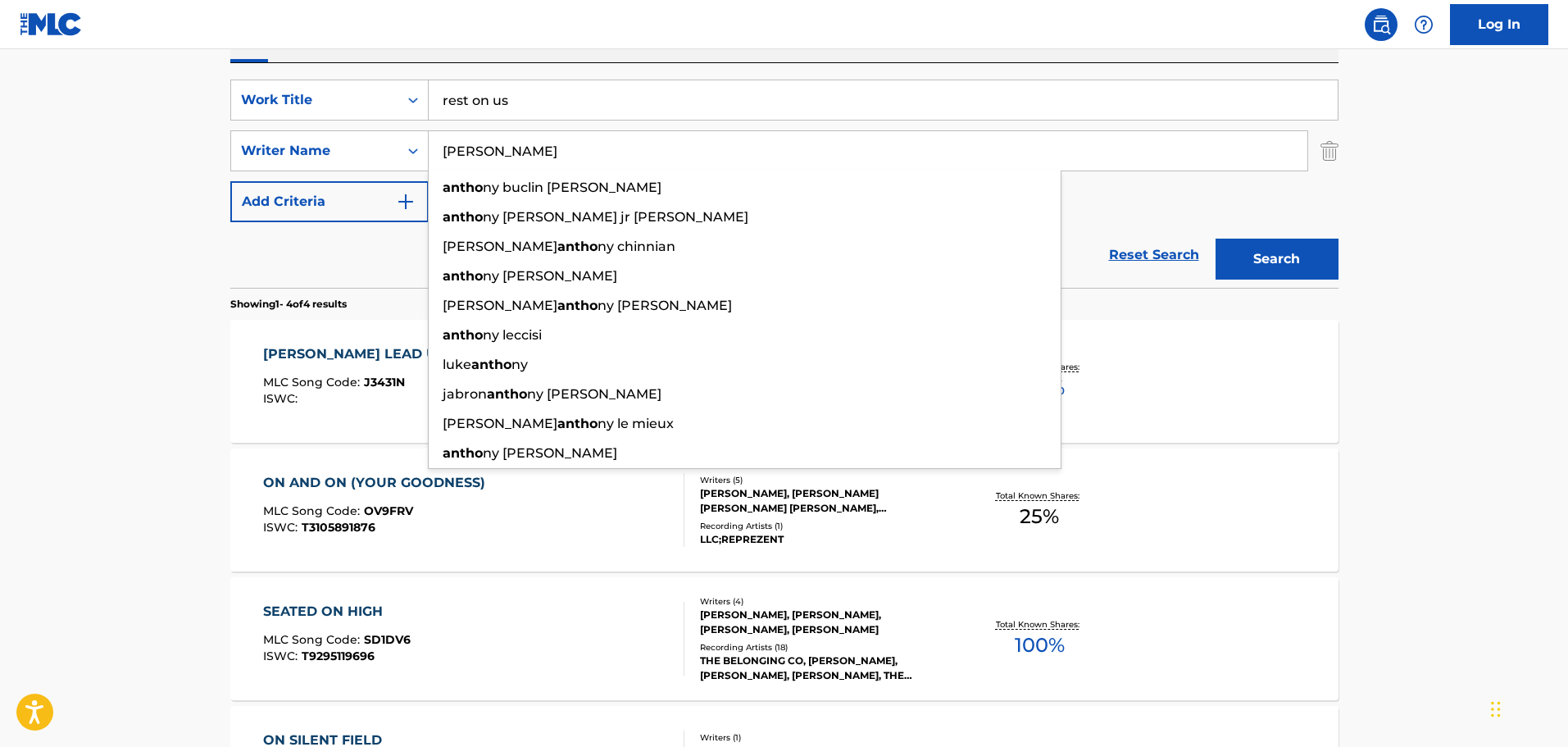
click at [1216, 238] on button "Search" at bounding box center [1277, 258] width 123 height 41
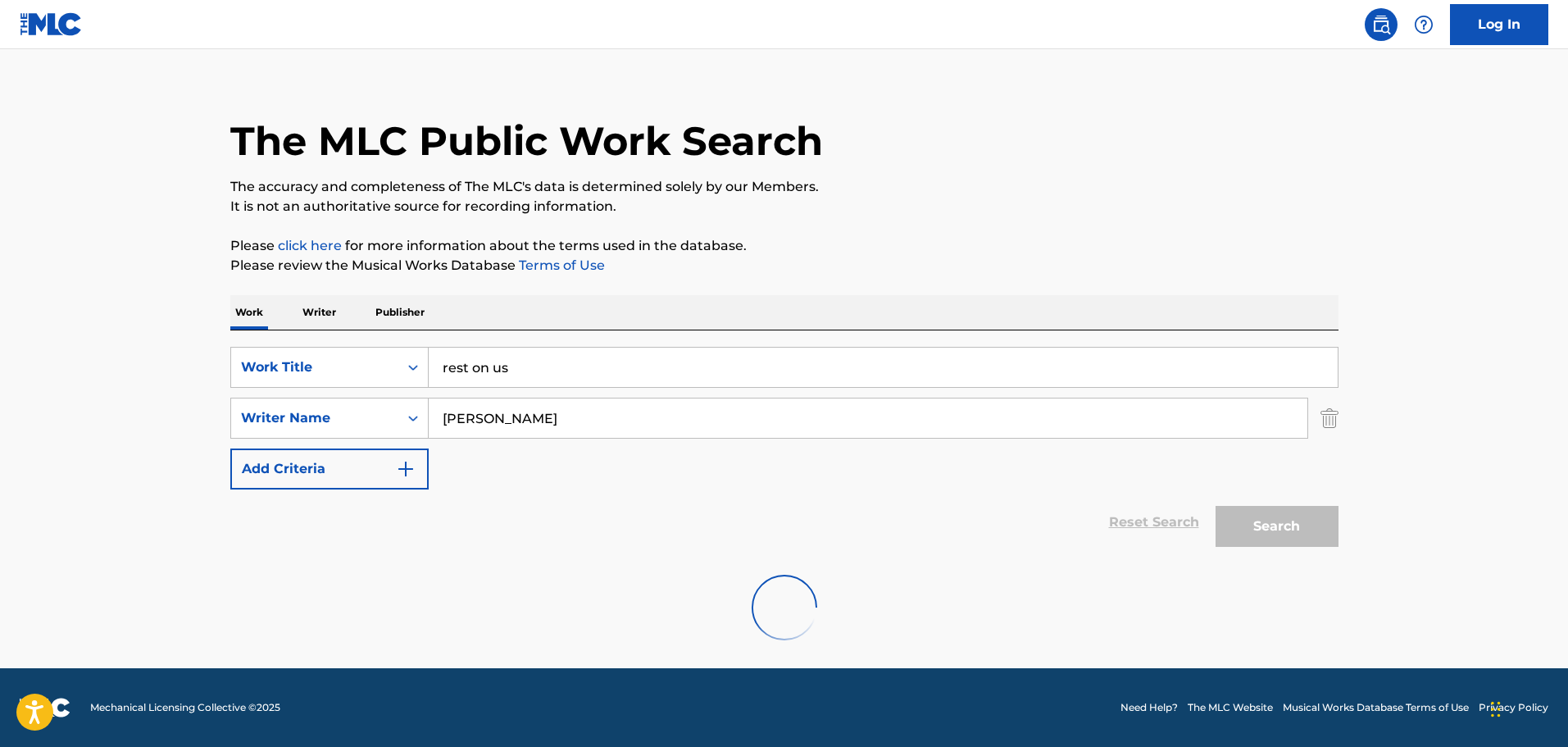
scroll to position [18, 0]
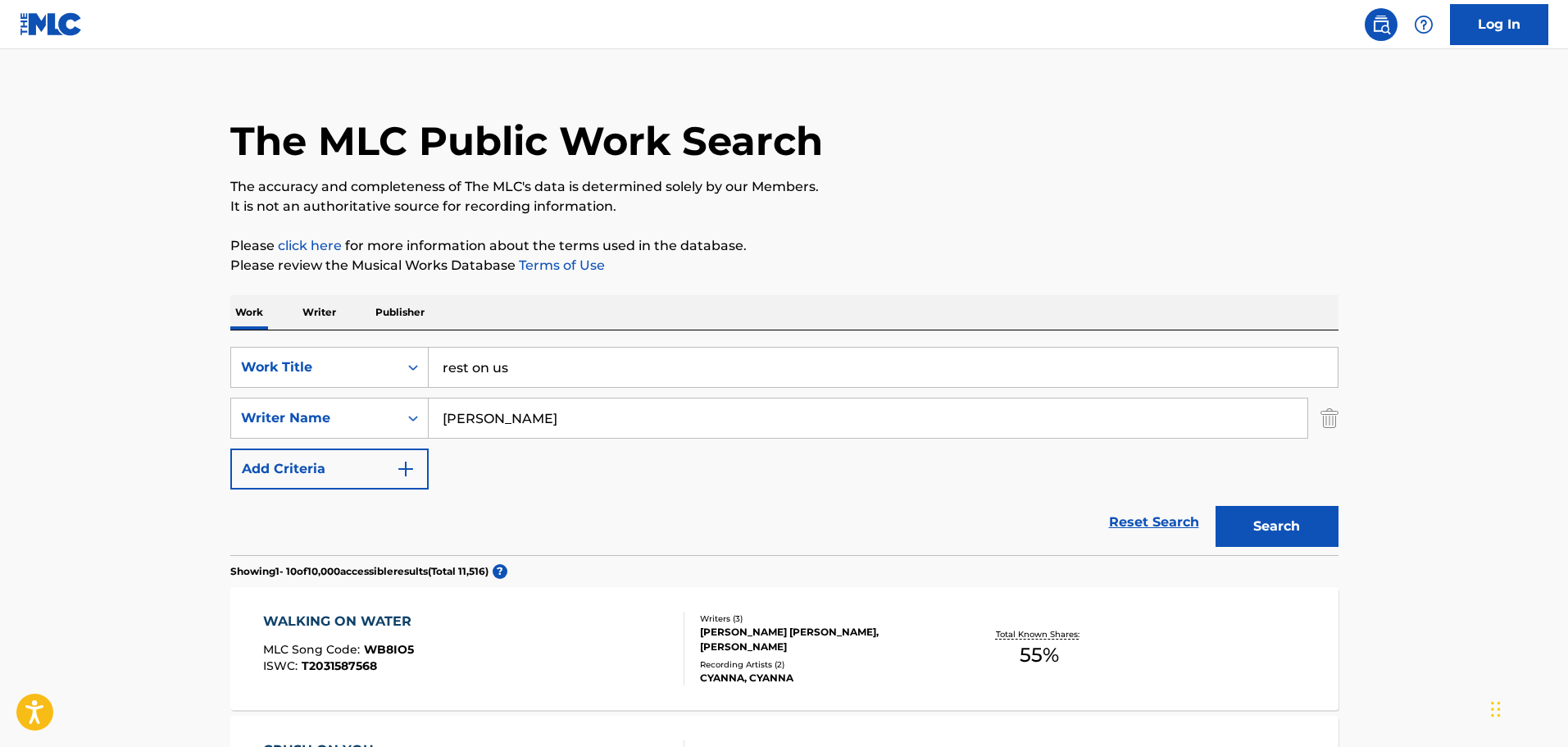
click at [610, 407] on input "[PERSON_NAME]" at bounding box center [867, 417] width 878 height 39
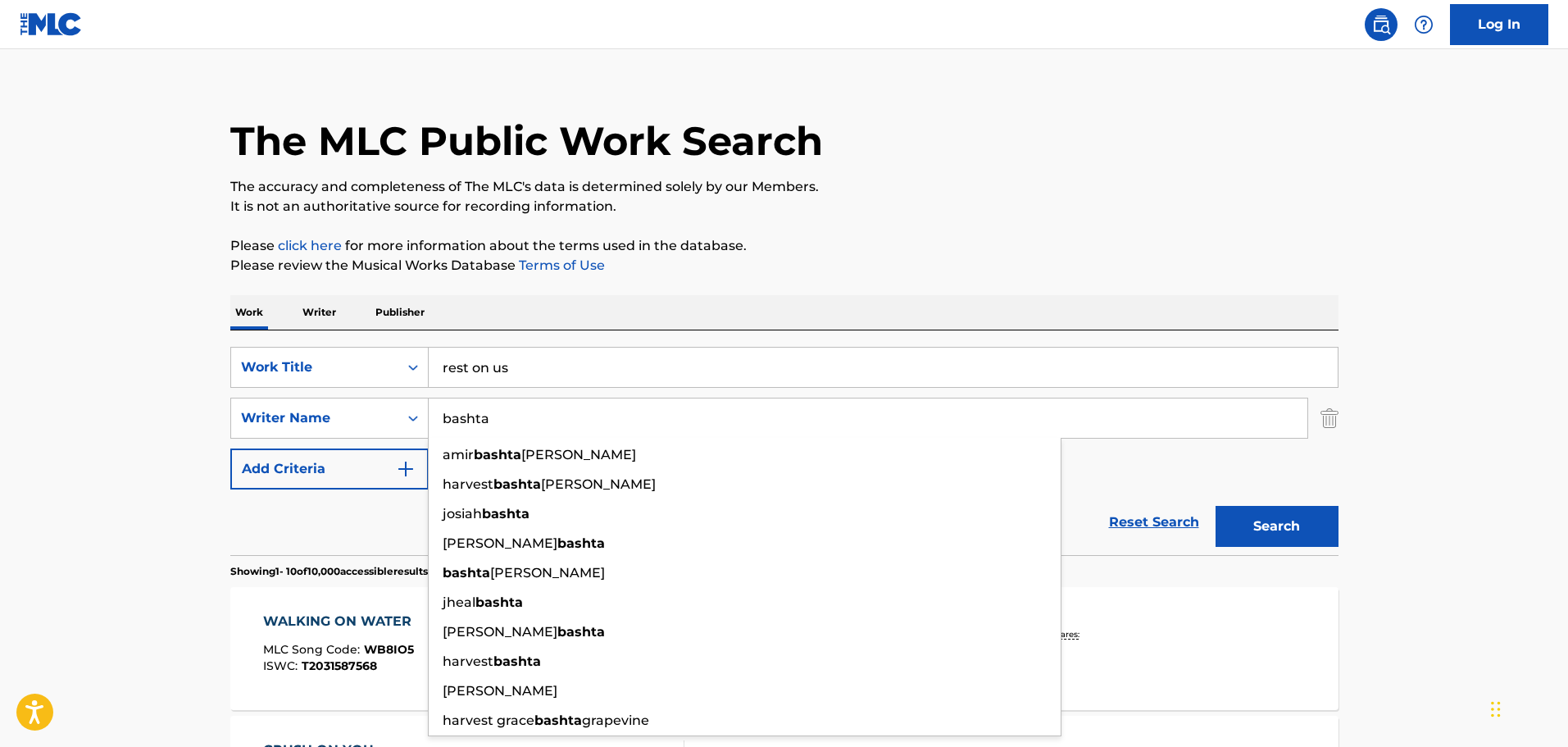
click at [1216, 506] on button "Search" at bounding box center [1277, 526] width 123 height 41
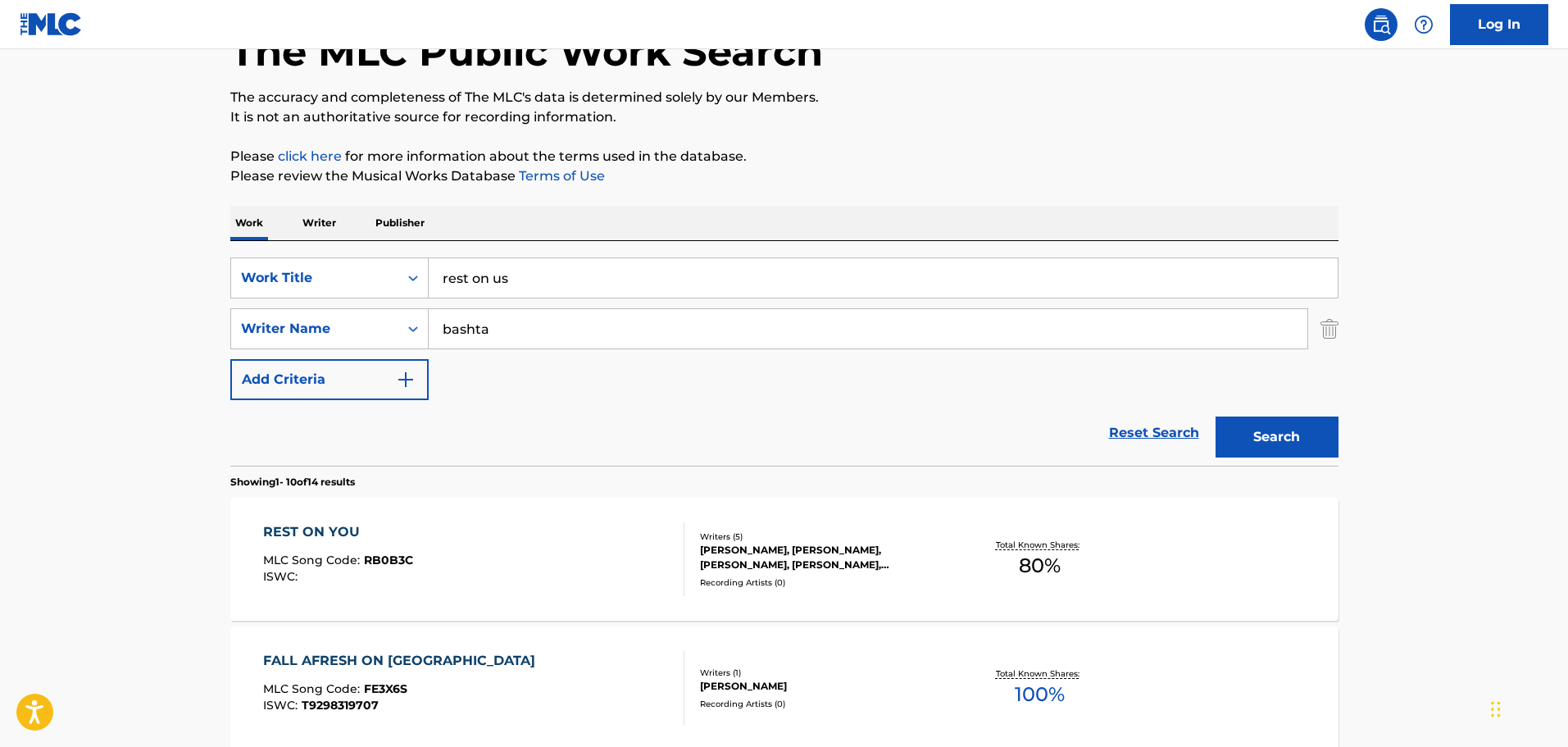
scroll to position [263, 0]
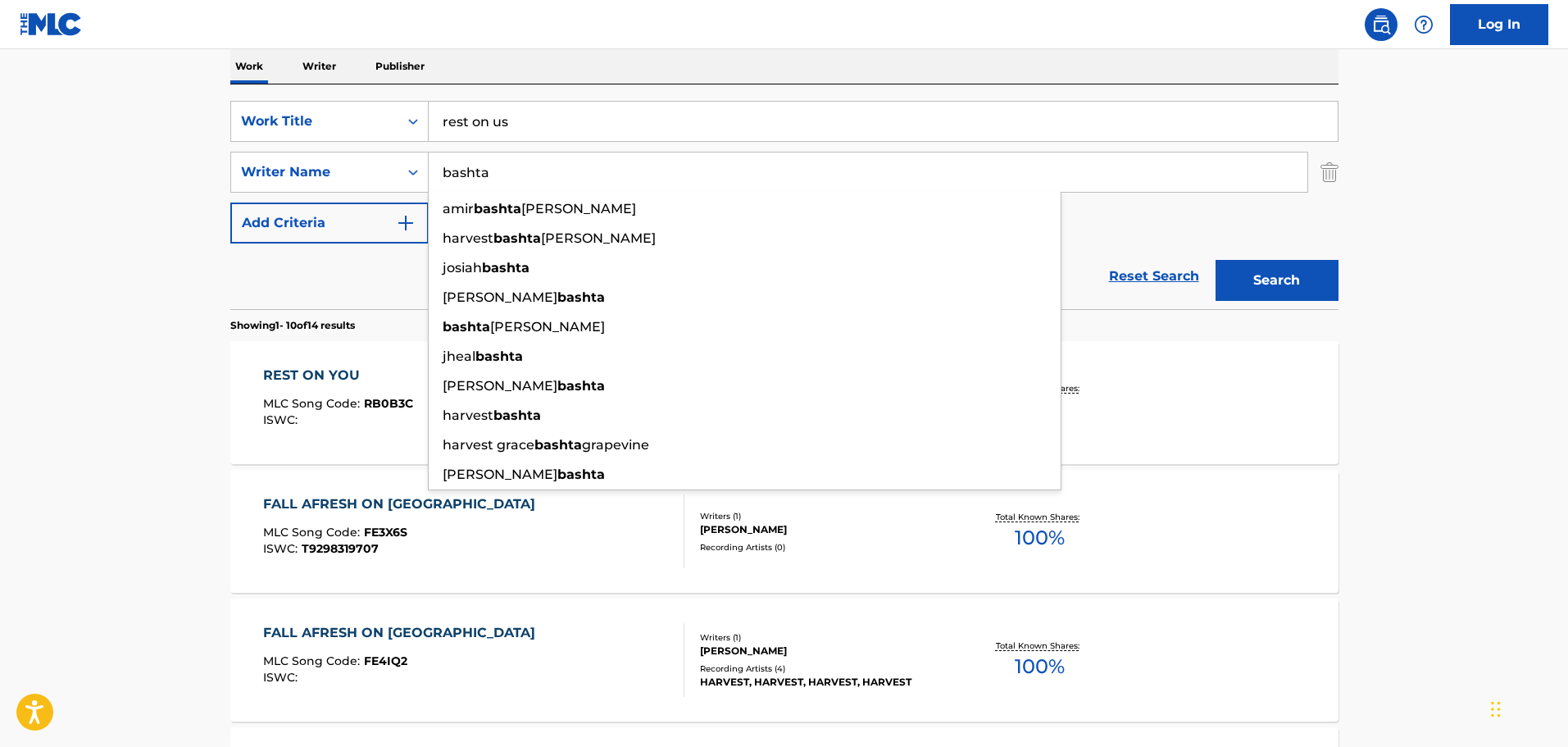
click at [230, 283] on div "Reset Search Search" at bounding box center [784, 276] width 1108 height 65
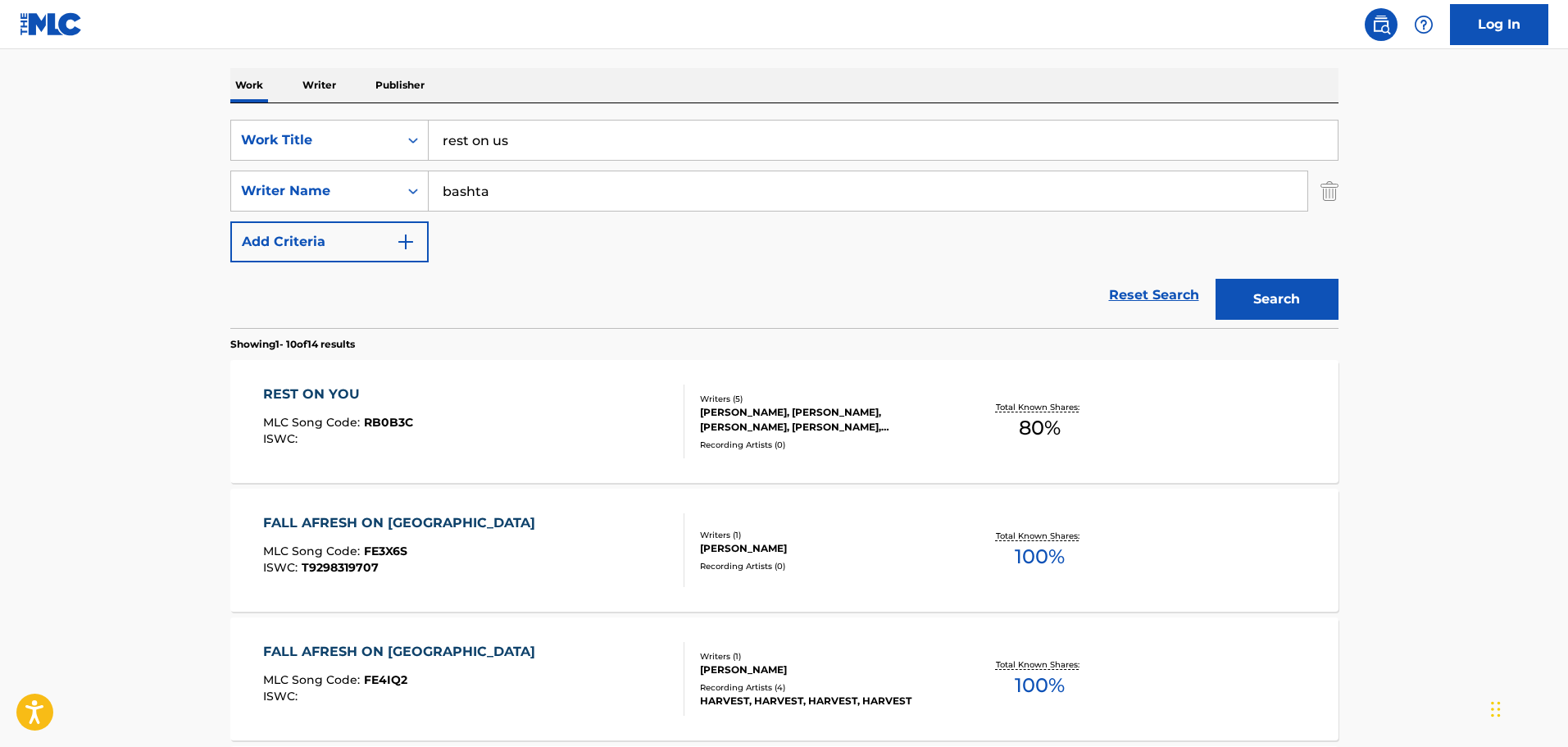
scroll to position [0, 0]
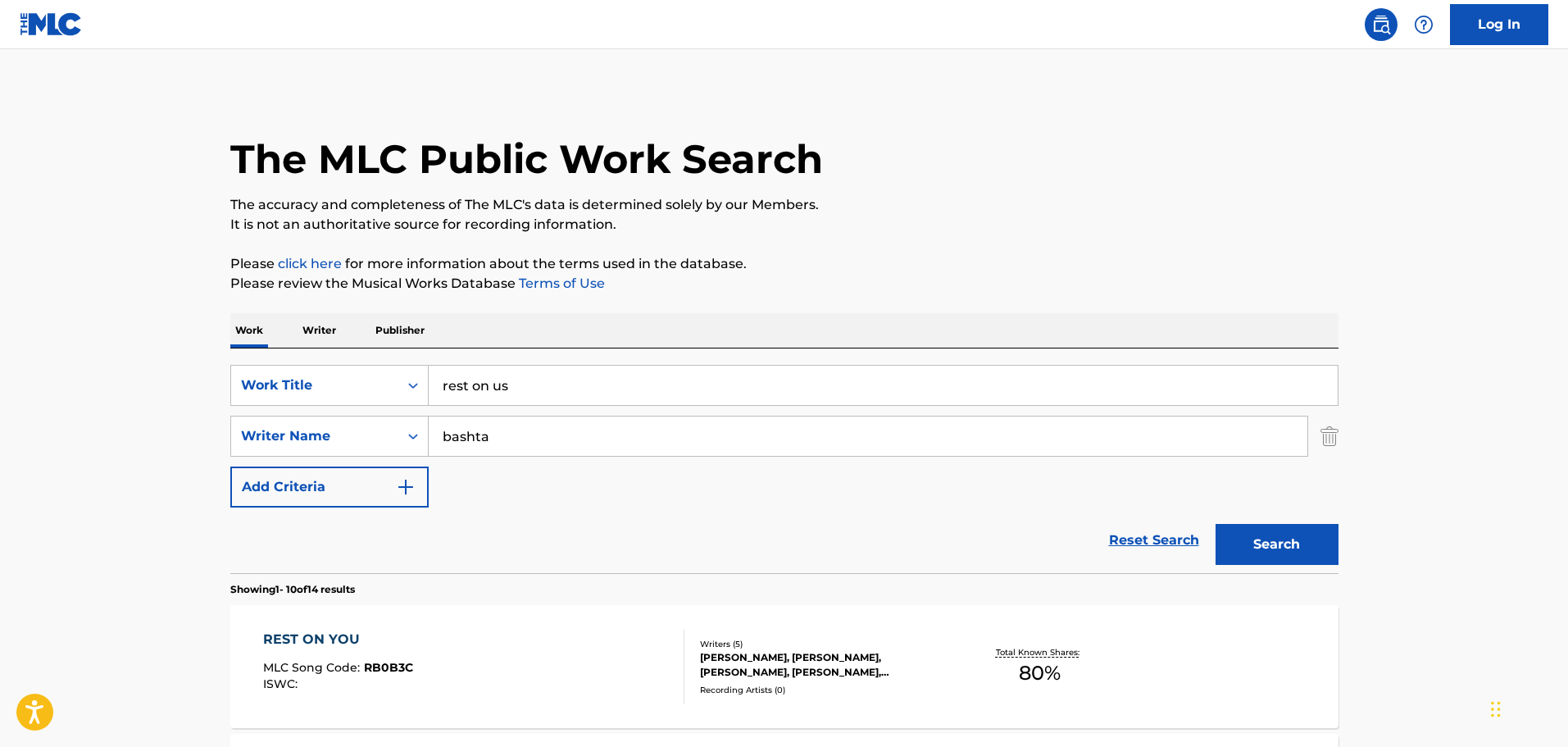
click at [570, 442] on input "bashta" at bounding box center [867, 436] width 878 height 39
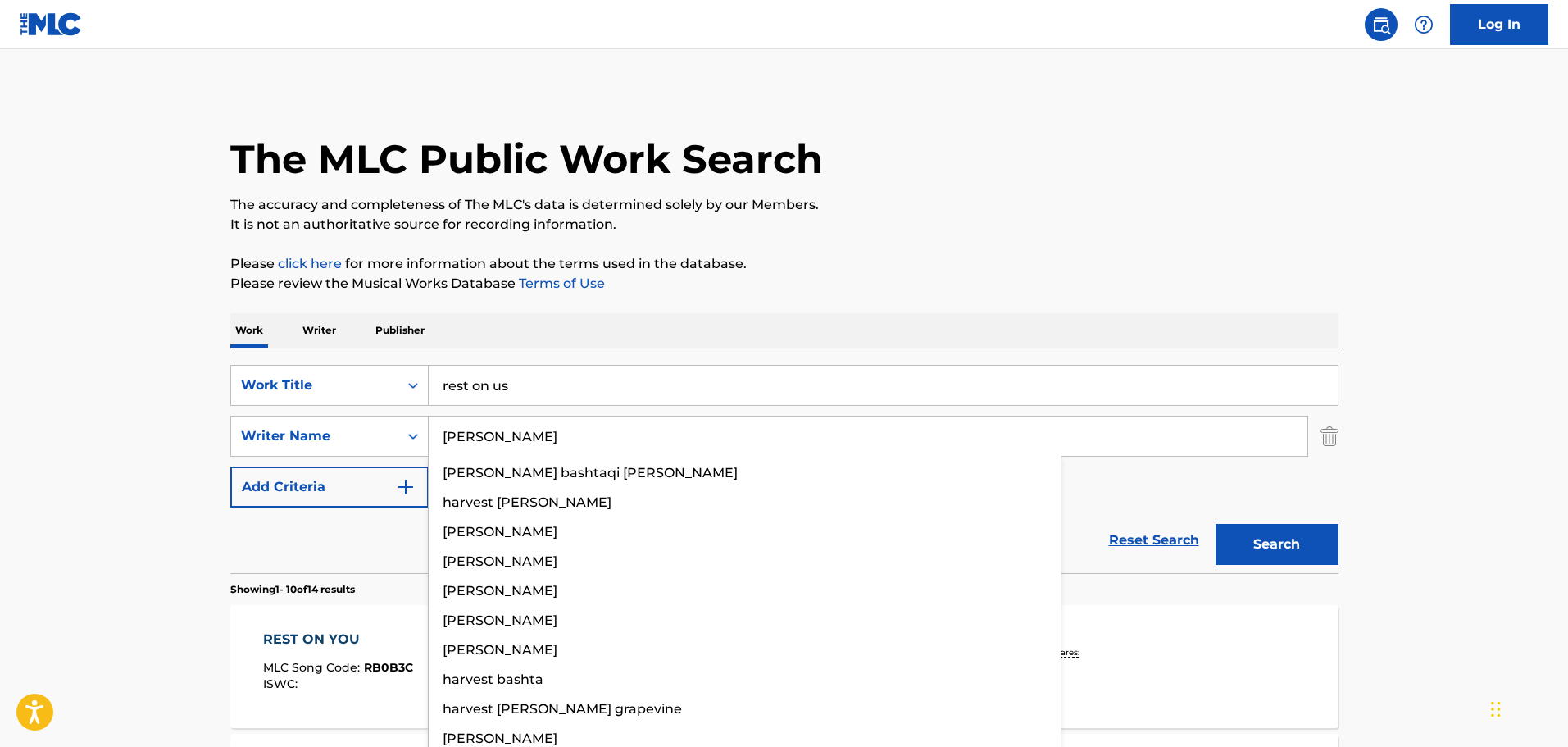
type input "[PERSON_NAME]"
click at [1216, 523] on button "Search" at bounding box center [1277, 543] width 123 height 41
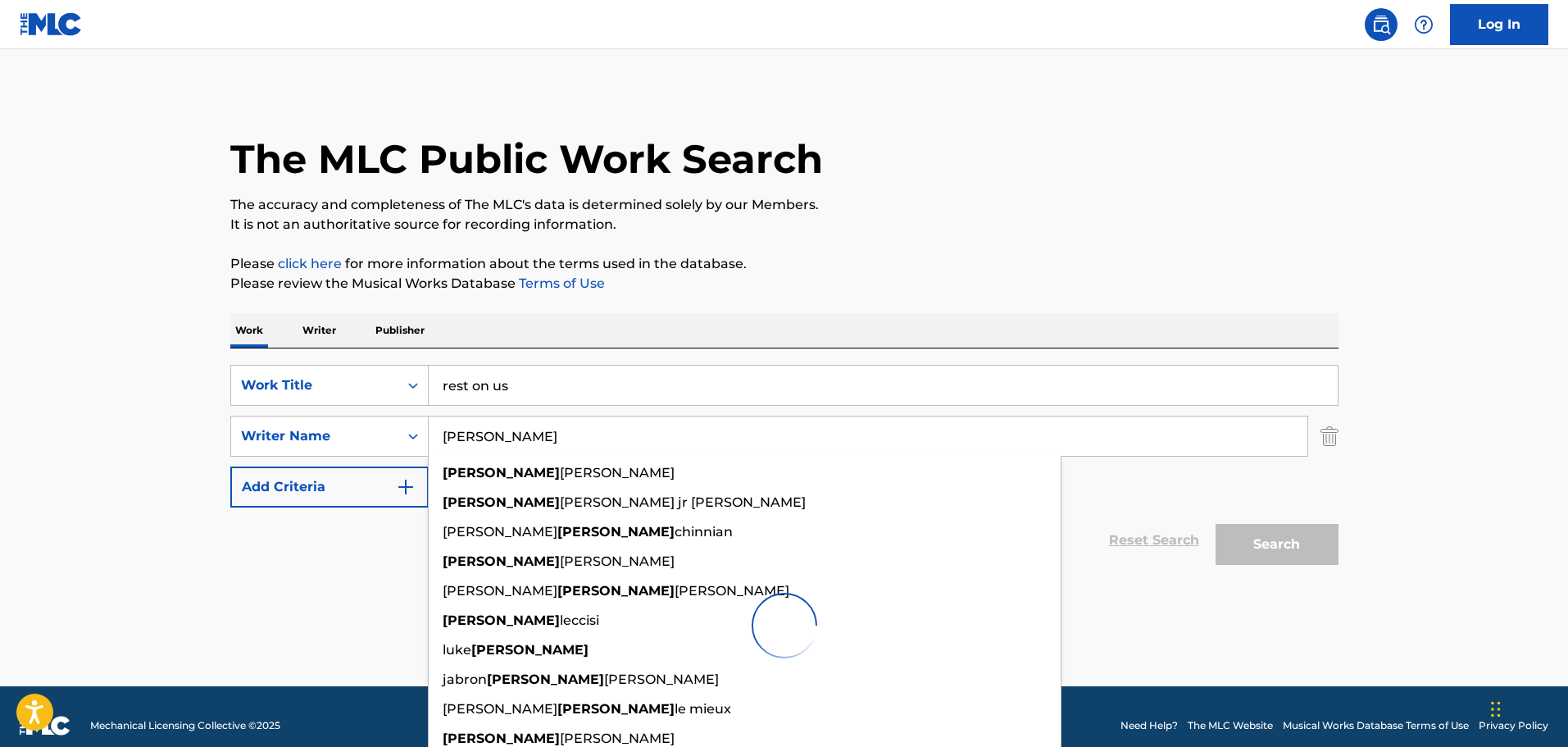
click at [121, 406] on main "The MLC Public Work Search The accuracy and completeness of The MLC's data is d…" at bounding box center [784, 367] width 1568 height 637
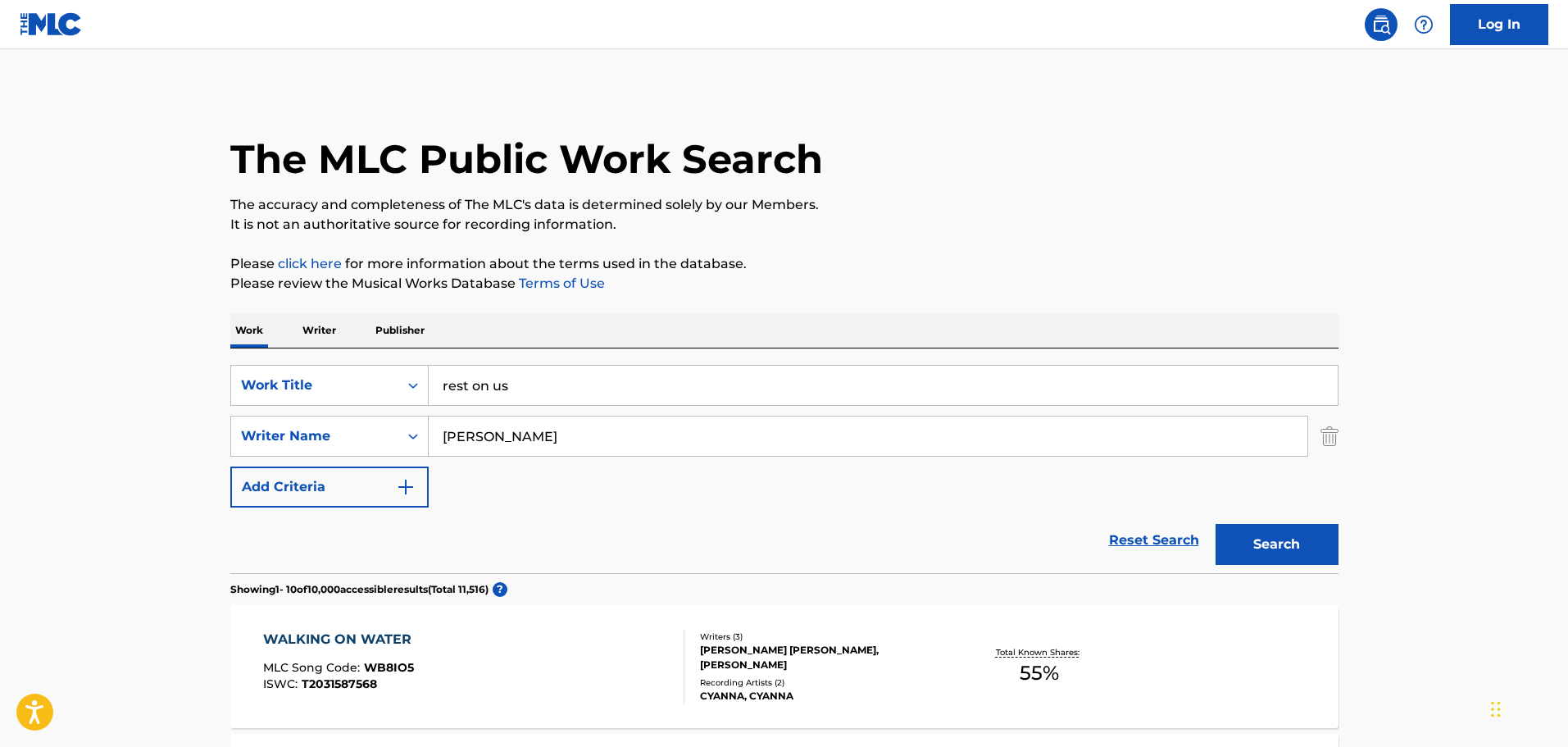
click at [506, 387] on input "rest on us" at bounding box center [883, 385] width 909 height 39
click at [507, 386] on input "rest on us" at bounding box center [883, 385] width 909 height 39
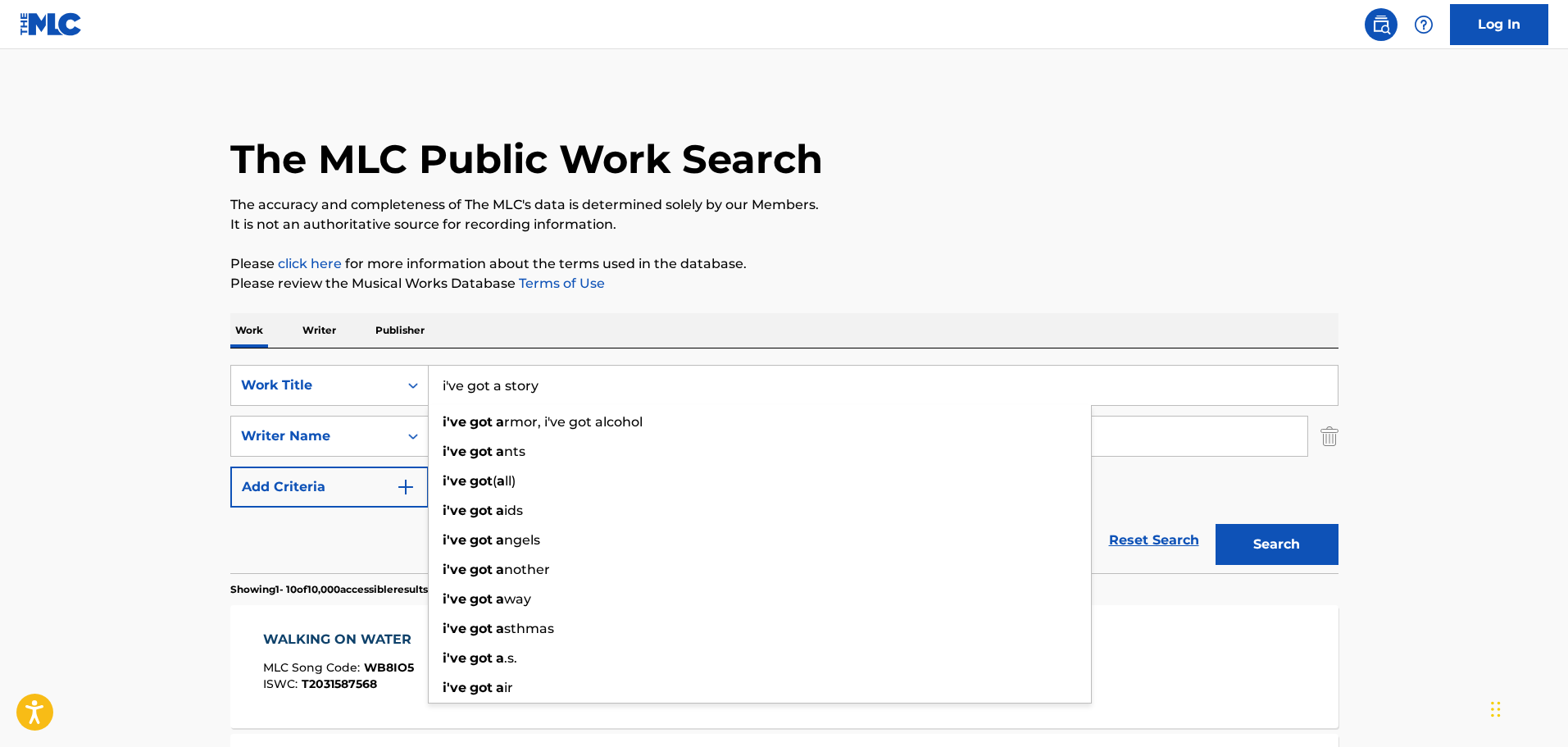
type input "i've got a story"
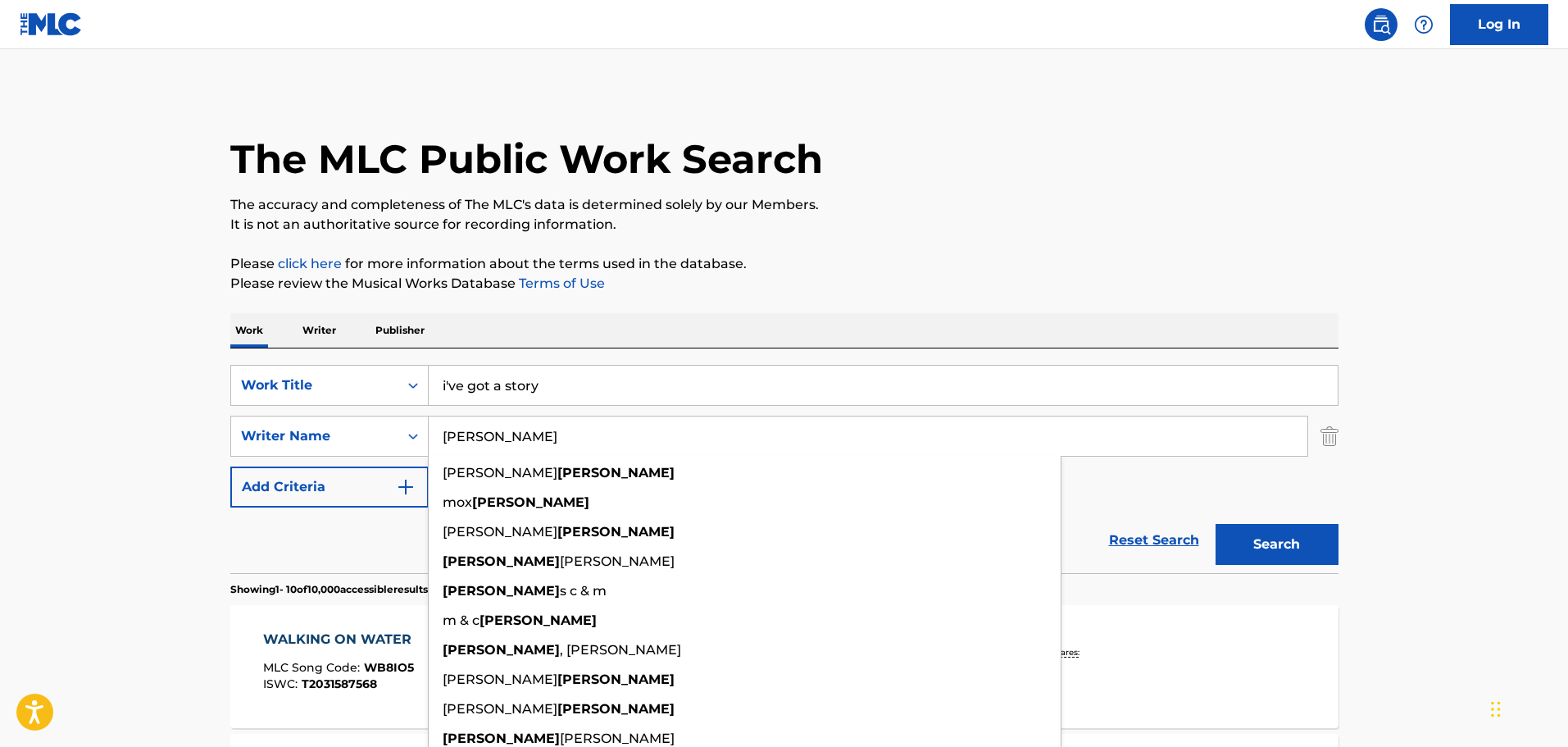
type input "[PERSON_NAME]"
click at [1216, 523] on button "Search" at bounding box center [1277, 543] width 123 height 41
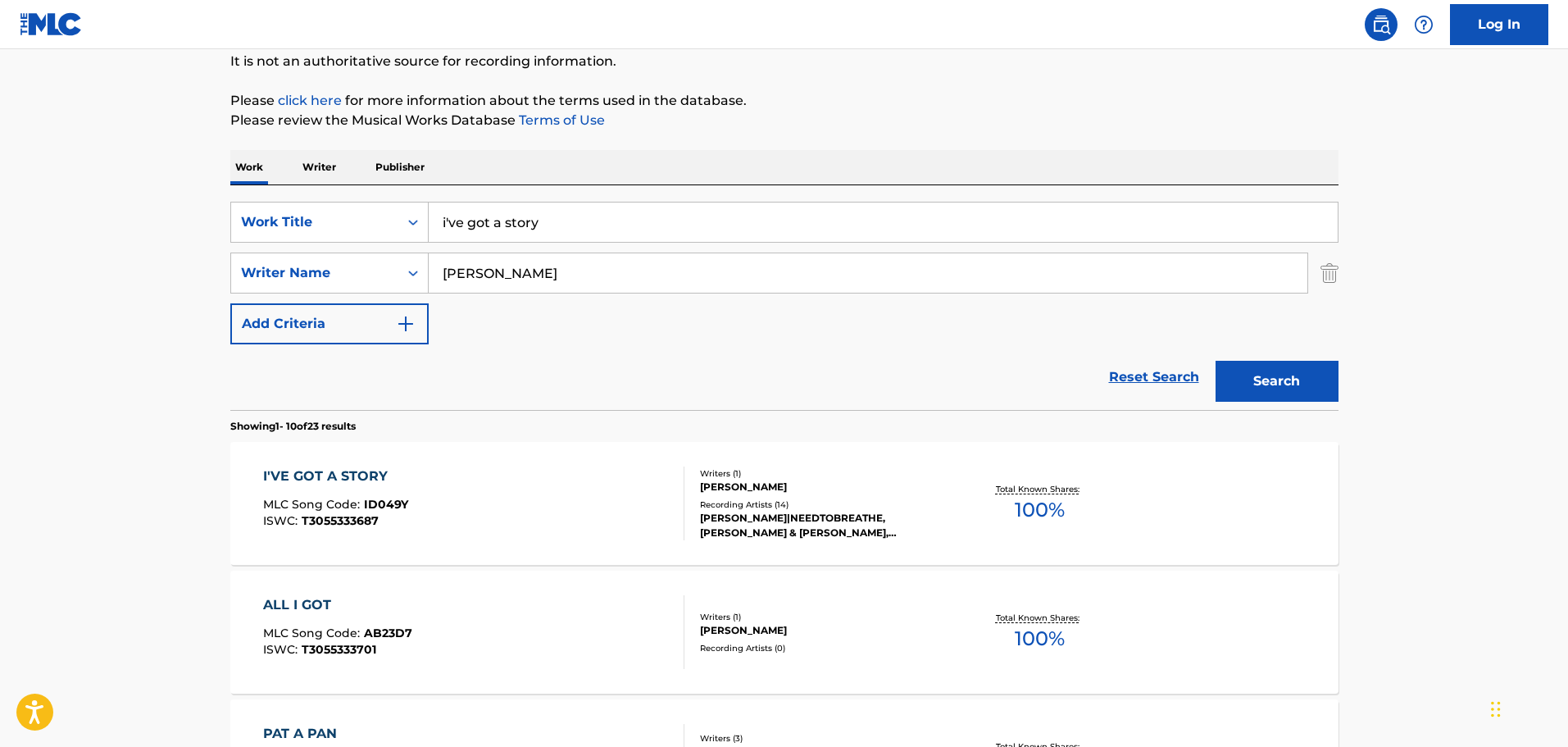
scroll to position [164, 0]
click at [517, 444] on div "I'VE GOT A STORY MLC Song Code : ID049Y ISWC : T3055333687 Writers ( 1 ) [PERSO…" at bounding box center [784, 503] width 1108 height 123
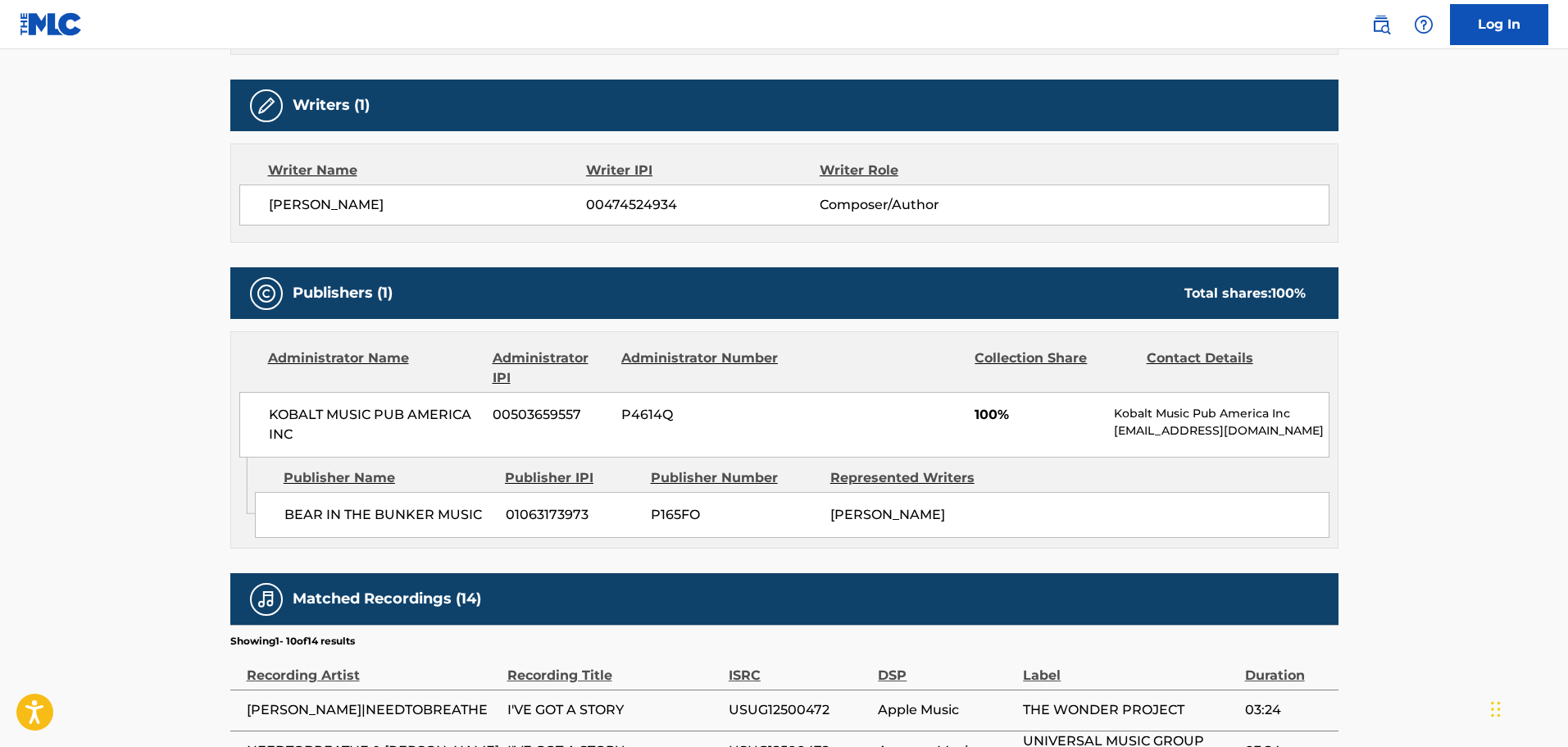
scroll to position [574, 0]
